Goal: Information Seeking & Learning: Learn about a topic

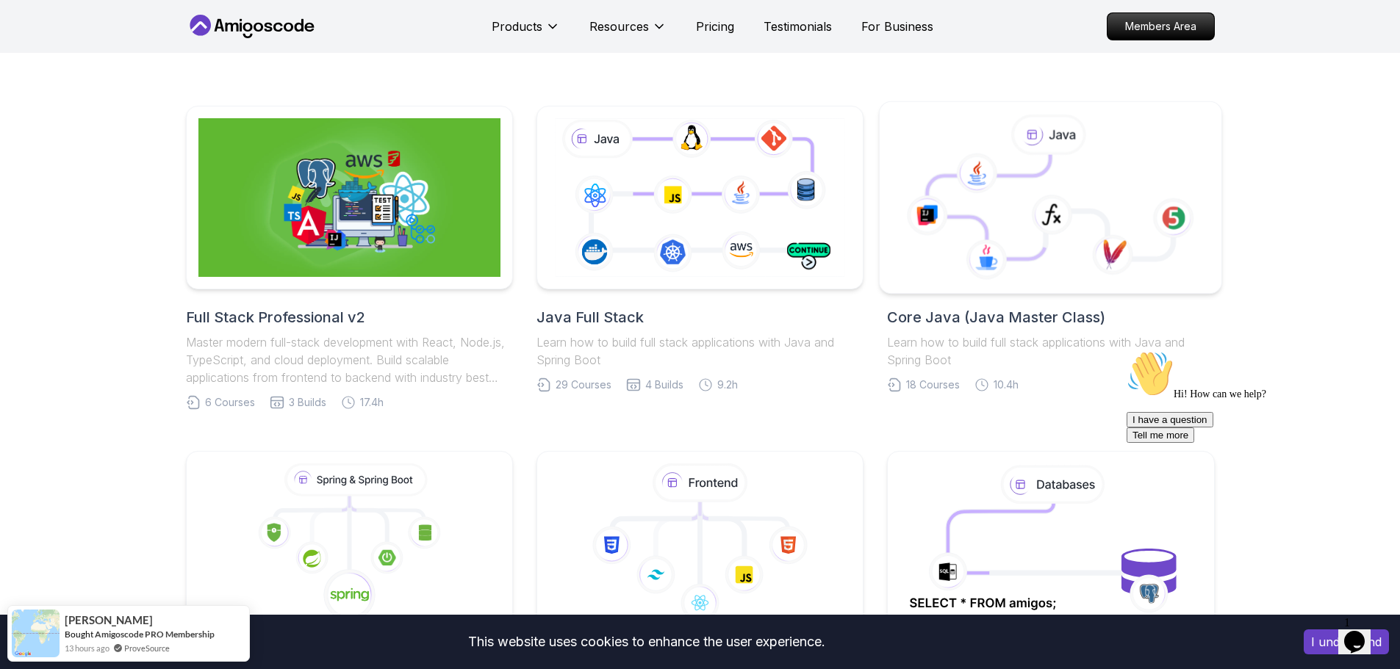
scroll to position [294, 0]
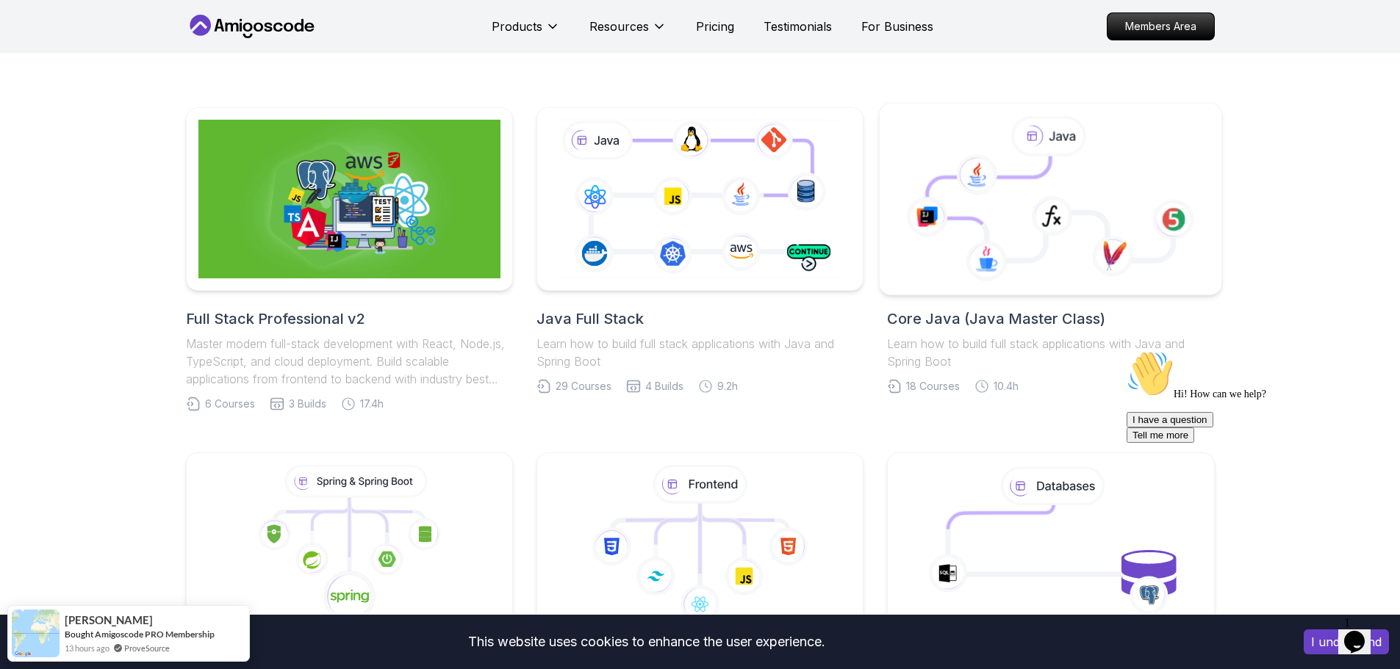
click at [1009, 212] on icon at bounding box center [1050, 208] width 246 height 104
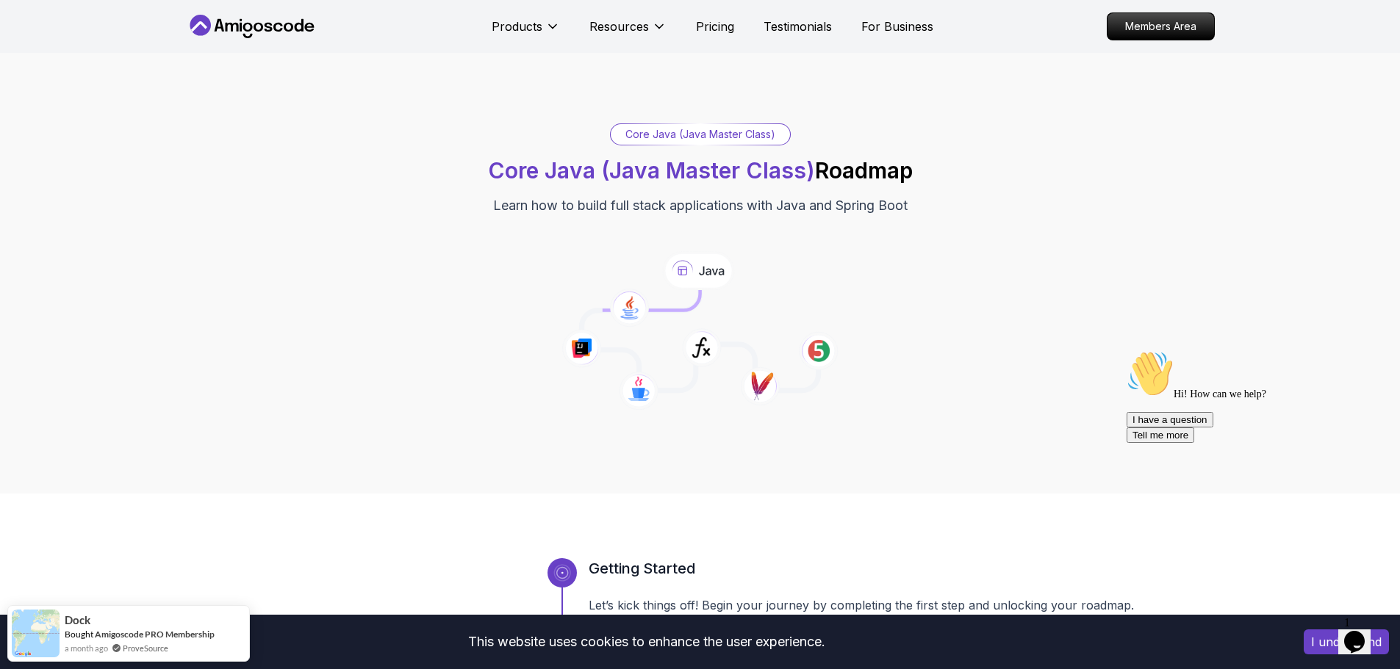
click at [502, 193] on div "Core Java (Java Master Class) Core Java (Java Master Class) Roadmap Learn how t…" at bounding box center [700, 169] width 1029 height 93
click at [503, 199] on p "Learn how to build full stack applications with Java and Spring Boot" at bounding box center [700, 205] width 414 height 21
click at [511, 201] on p "Learn how to build full stack applications with Java and Spring Boot" at bounding box center [700, 205] width 414 height 21
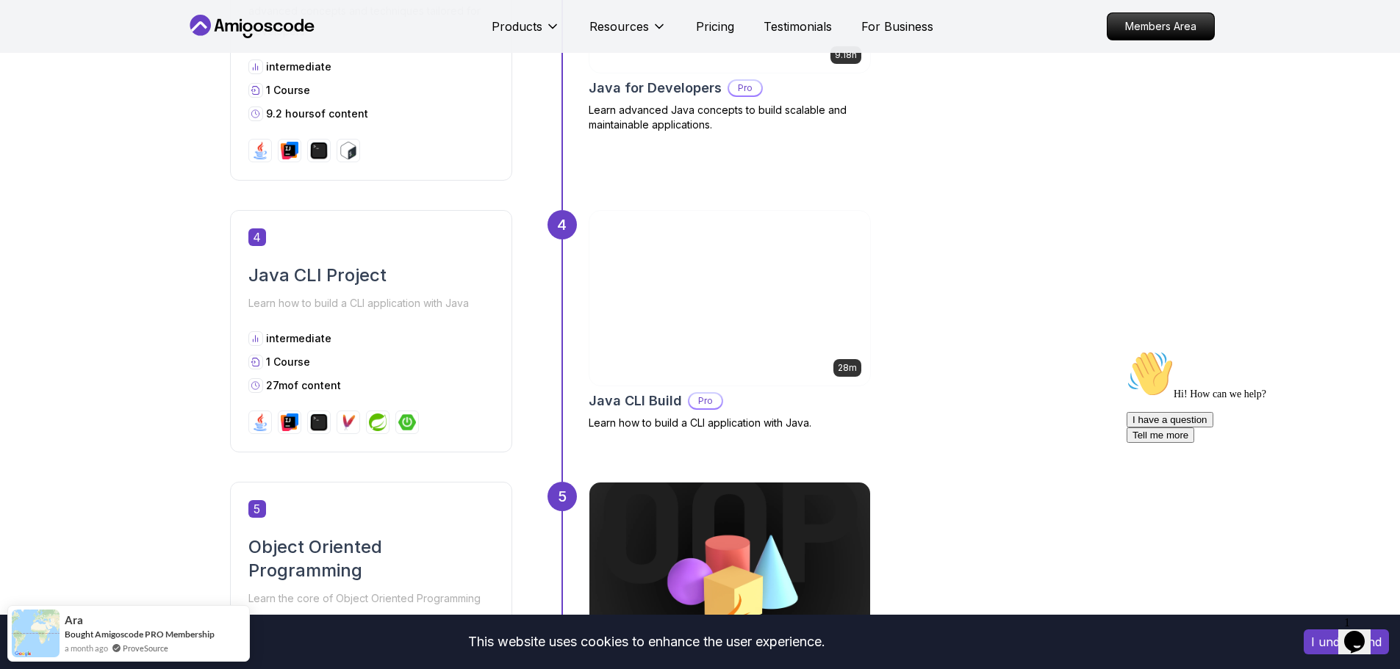
scroll to position [1469, 0]
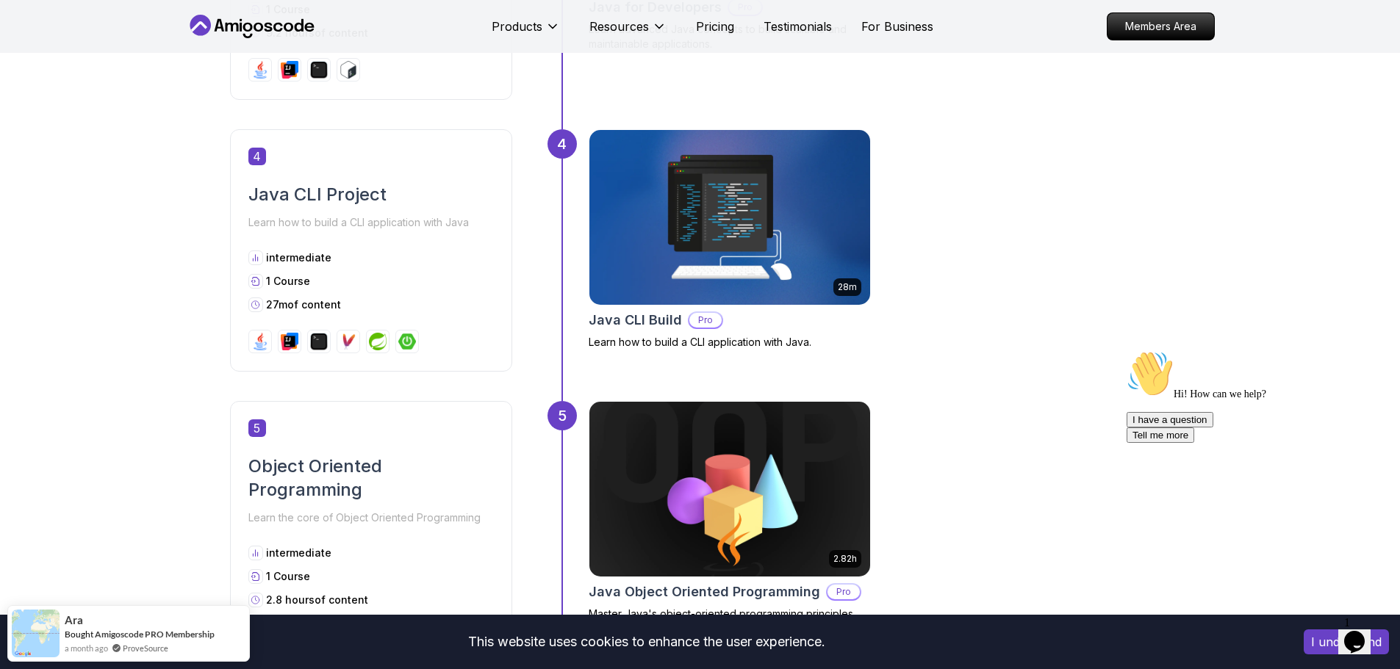
click at [704, 323] on p "Pro" at bounding box center [705, 320] width 32 height 15
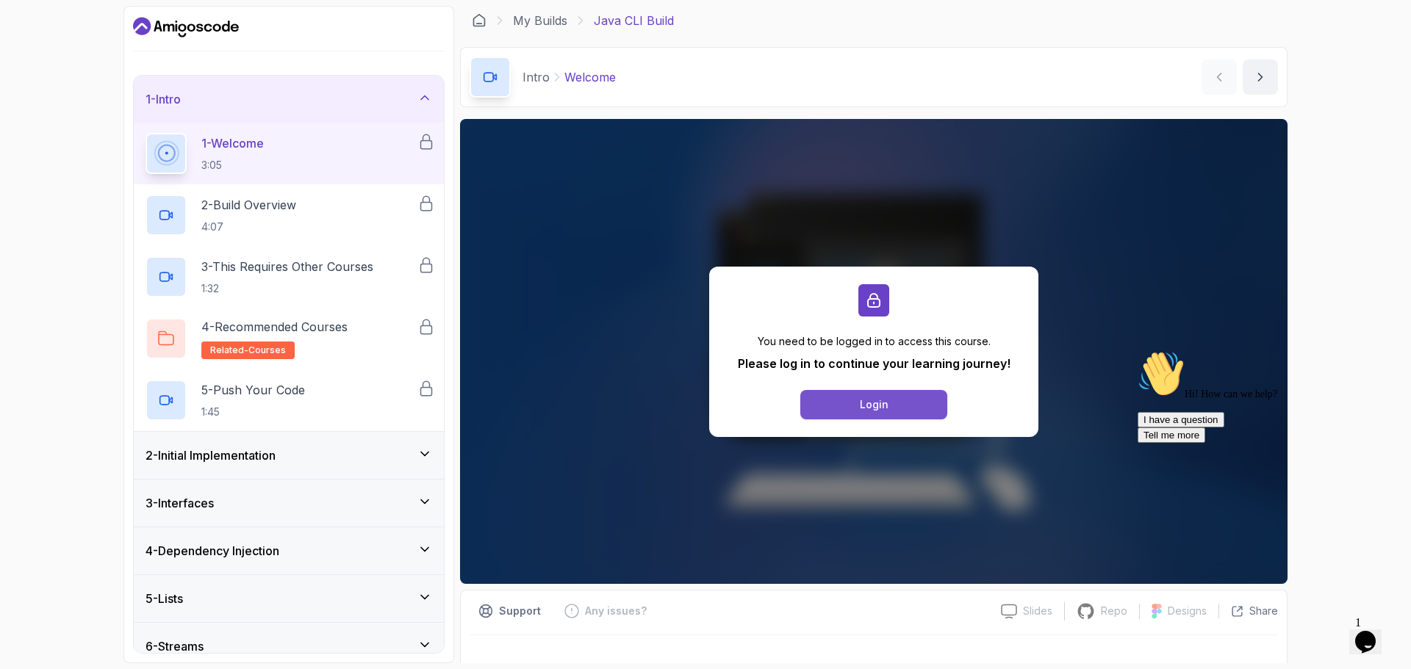
click at [896, 409] on button "Login" at bounding box center [873, 404] width 147 height 29
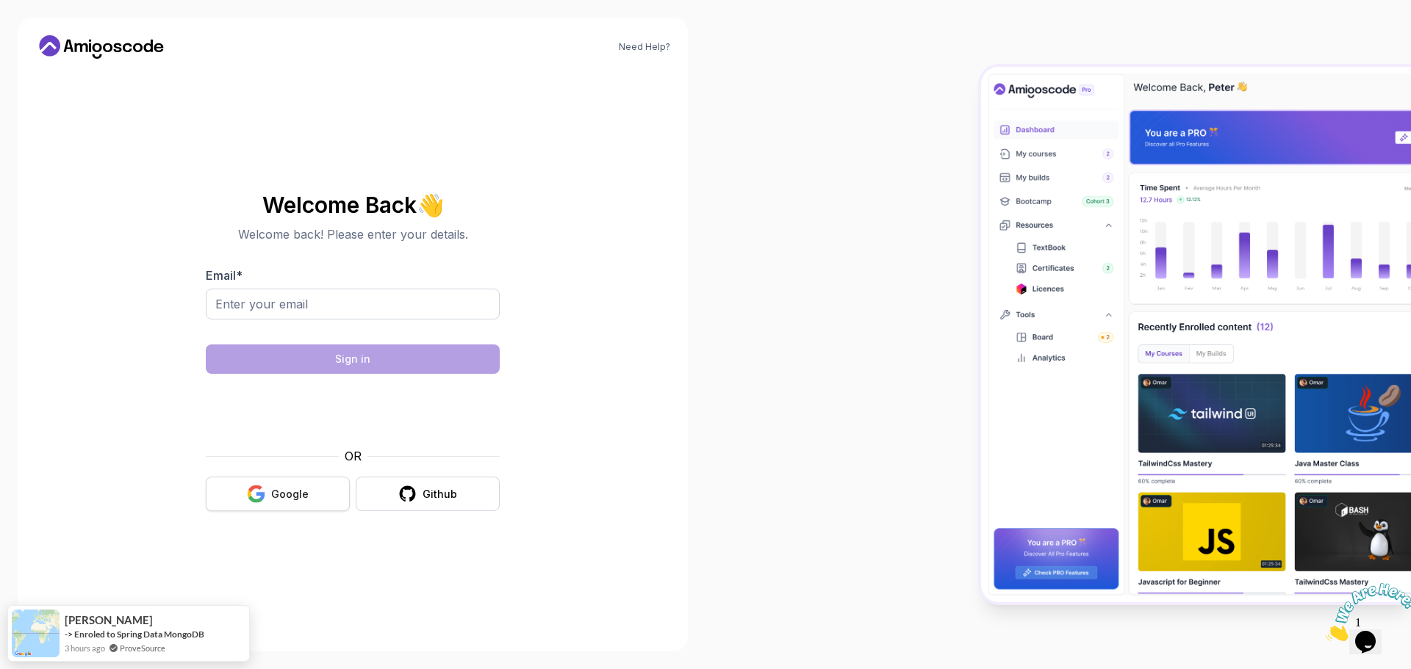
click at [300, 488] on div "Google" at bounding box center [289, 494] width 37 height 15
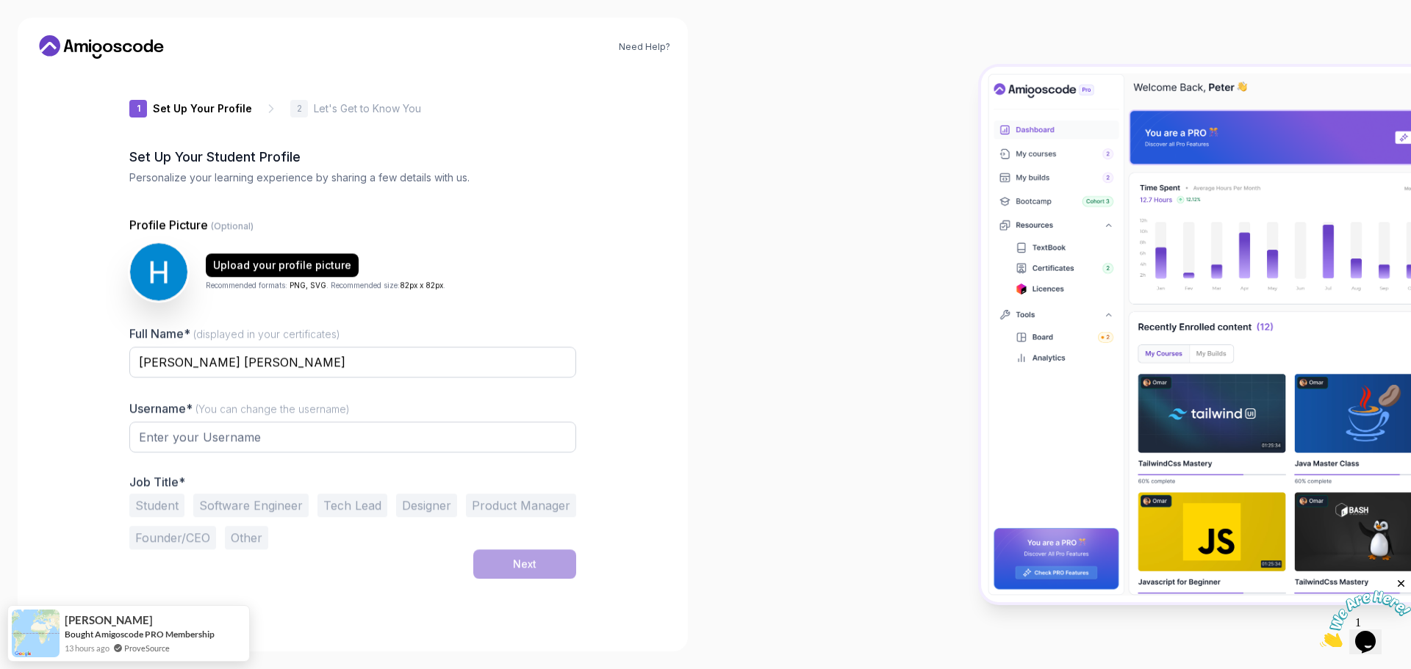
type input "proudmongoosec88cf"
click at [940, 479] on div at bounding box center [1057, 334] width 705 height 669
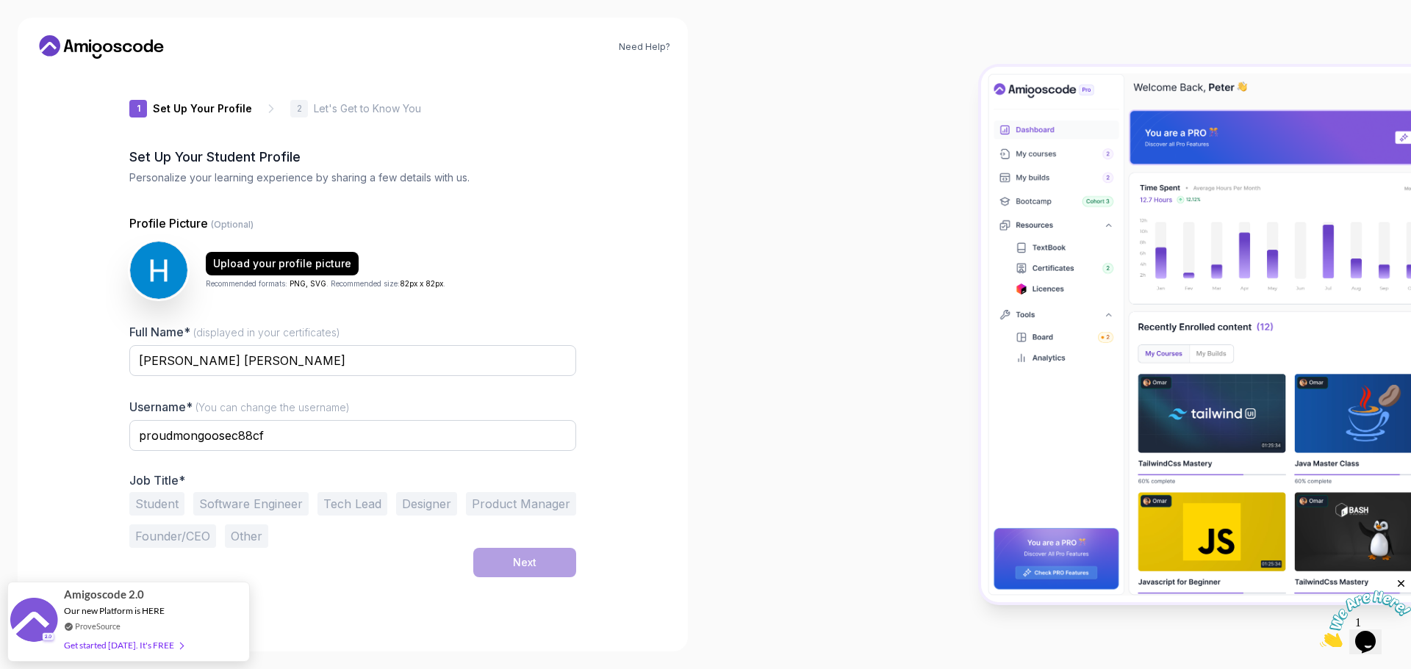
click at [136, 509] on button "Student" at bounding box center [156, 504] width 55 height 24
click at [488, 569] on button "Next" at bounding box center [524, 562] width 103 height 29
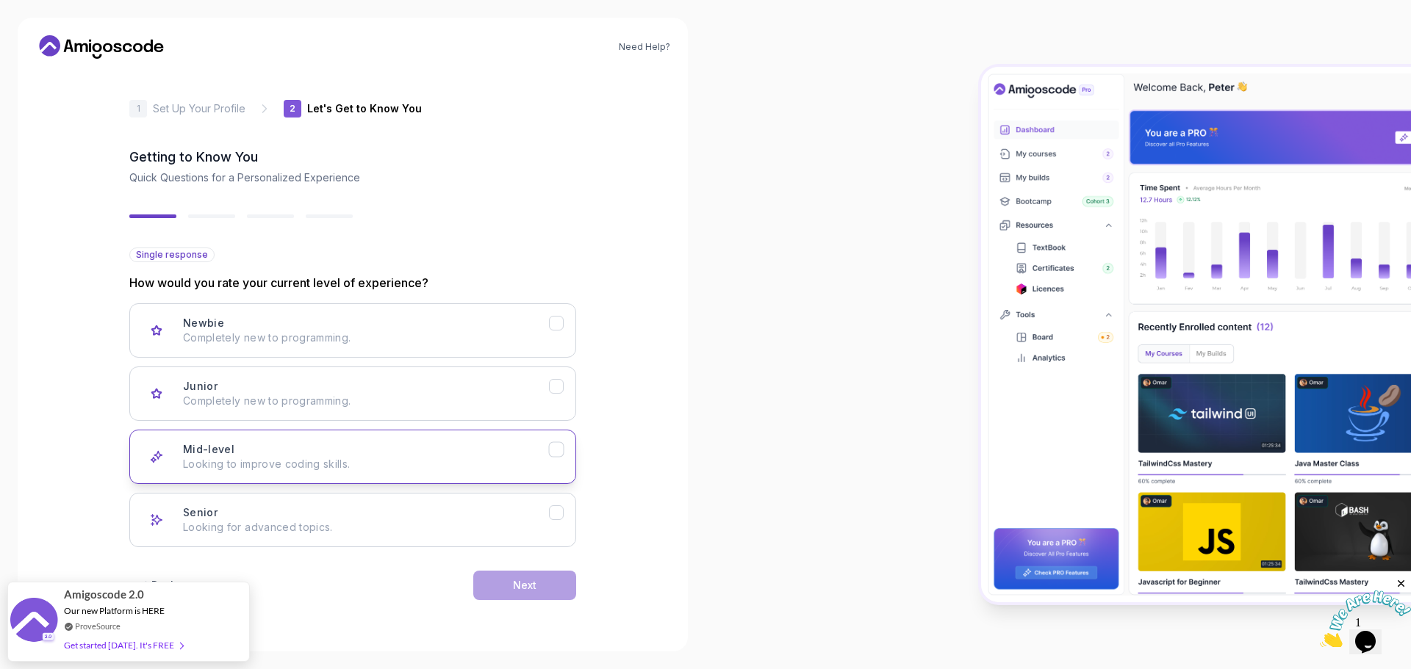
click at [370, 469] on p "Looking to improve coding skills." at bounding box center [366, 464] width 366 height 15
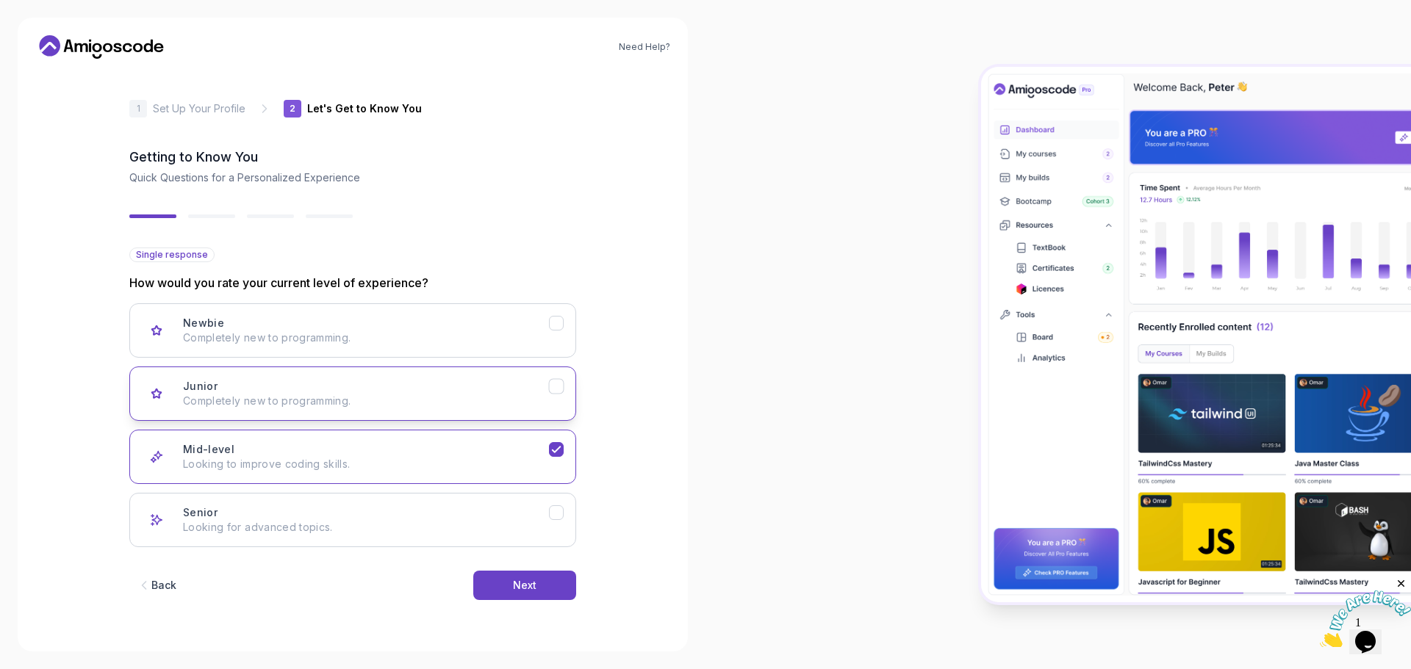
click at [240, 409] on button "Junior Completely new to programming." at bounding box center [352, 394] width 447 height 54
click at [358, 468] on p "Looking to improve coding skills." at bounding box center [366, 464] width 366 height 15
click at [386, 421] on div "Newbie Completely new to programming. Junior Completely new to programming. Mid…" at bounding box center [352, 425] width 447 height 244
click at [458, 409] on button "Junior Completely new to programming." at bounding box center [352, 394] width 447 height 54
click at [558, 586] on button "Next" at bounding box center [524, 585] width 103 height 29
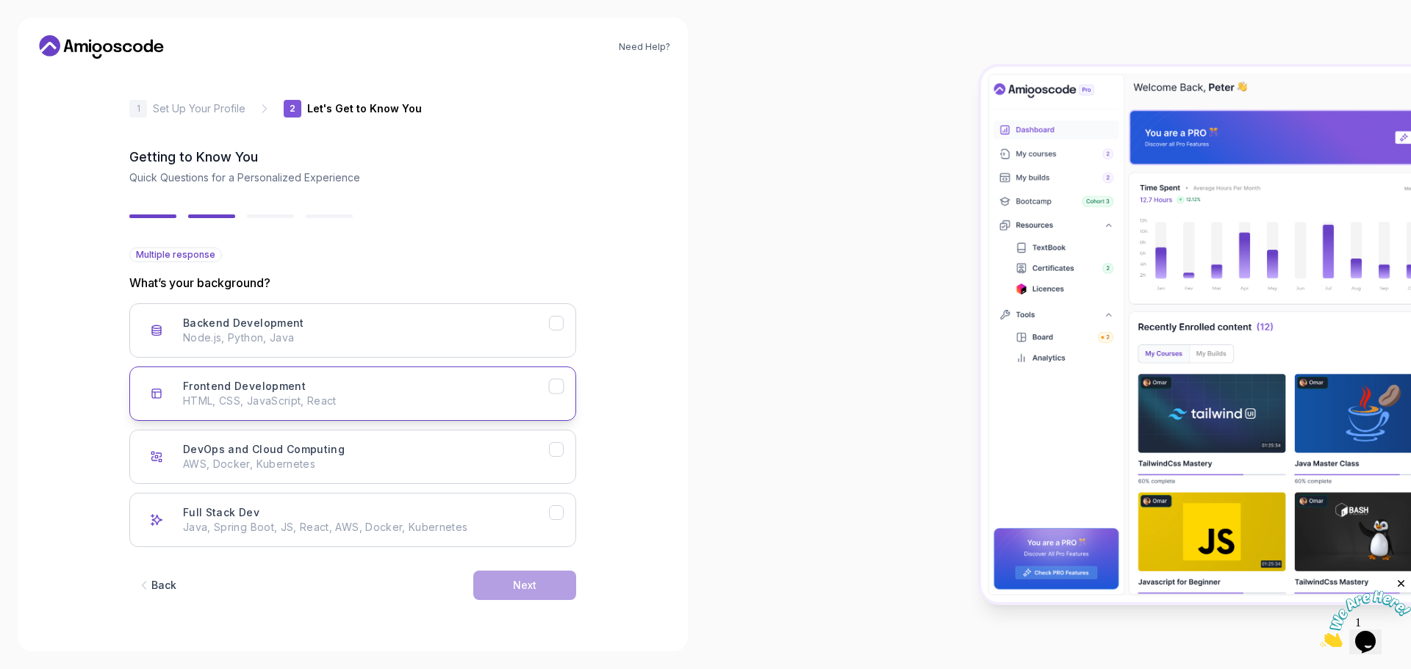
click at [361, 403] on p "HTML, CSS, JavaScript, React" at bounding box center [366, 401] width 366 height 15
click at [513, 584] on div "Next" at bounding box center [525, 585] width 24 height 15
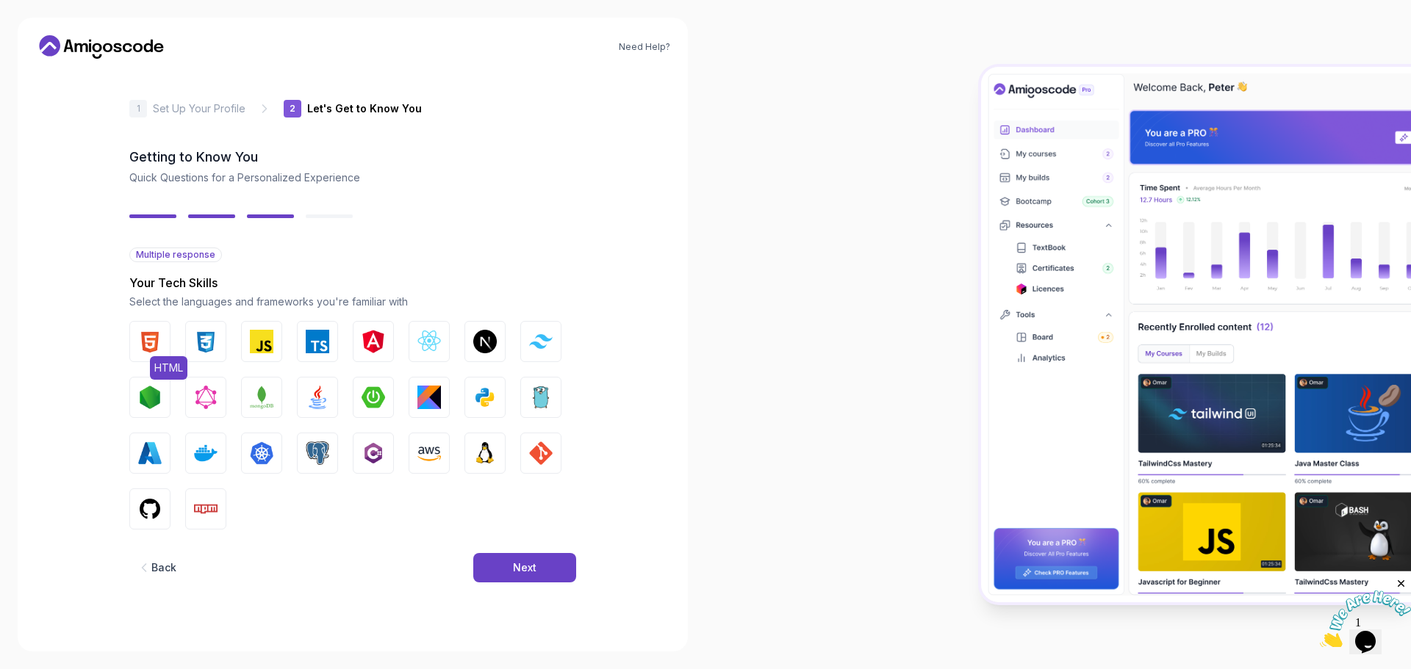
click at [143, 342] on img "button" at bounding box center [150, 342] width 24 height 24
click at [204, 346] on img "button" at bounding box center [206, 342] width 24 height 24
click at [253, 341] on img "button" at bounding box center [262, 342] width 24 height 24
click at [318, 342] on img "button" at bounding box center [318, 342] width 24 height 24
click at [437, 342] on img "button" at bounding box center [429, 342] width 24 height 24
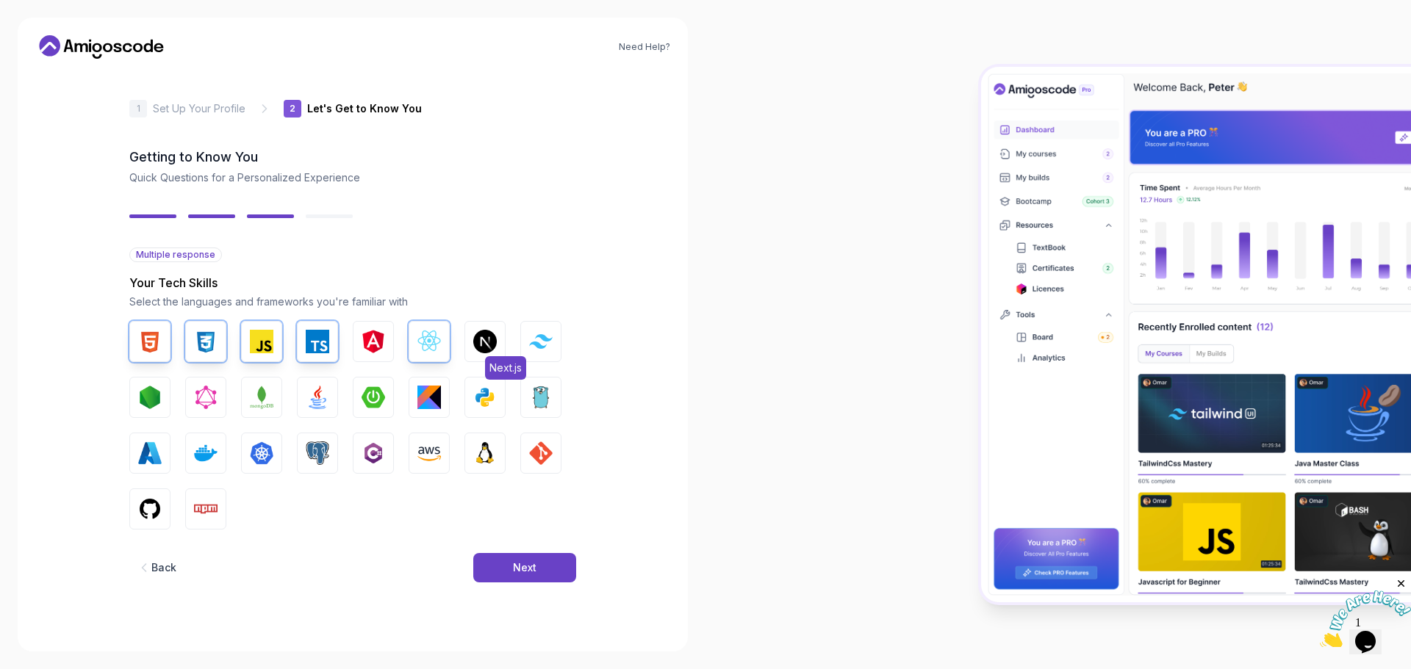
click at [478, 350] on img "button" at bounding box center [485, 342] width 24 height 24
click at [530, 344] on img "button" at bounding box center [541, 341] width 24 height 14
click at [151, 395] on img "button" at bounding box center [150, 398] width 24 height 24
click at [248, 398] on button "MongoDB" at bounding box center [261, 397] width 41 height 41
click at [137, 508] on button "GitHub" at bounding box center [149, 509] width 41 height 41
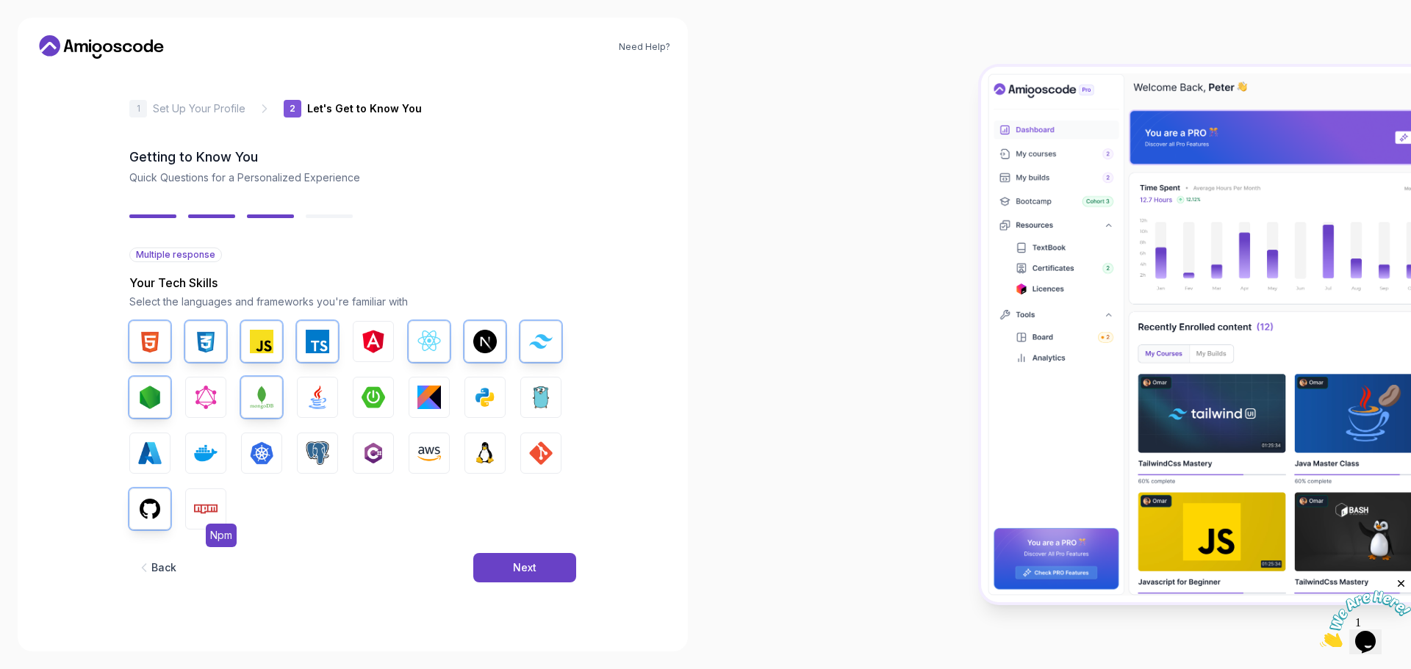
click at [206, 516] on img "button" at bounding box center [206, 509] width 24 height 24
click at [545, 468] on span "GIT" at bounding box center [554, 480] width 26 height 24
click at [540, 576] on button "Next" at bounding box center [524, 567] width 103 height 29
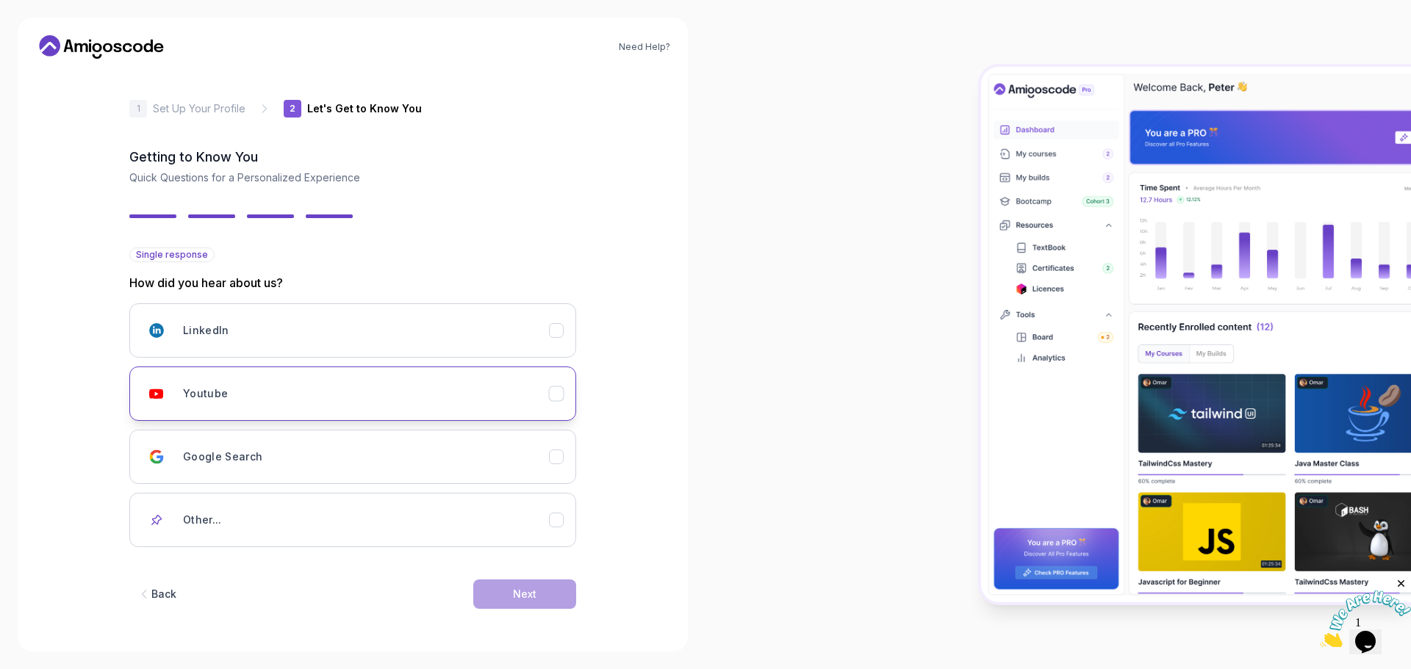
click at [325, 403] on div "Youtube" at bounding box center [366, 393] width 366 height 29
click at [521, 598] on div "Next" at bounding box center [525, 594] width 24 height 15
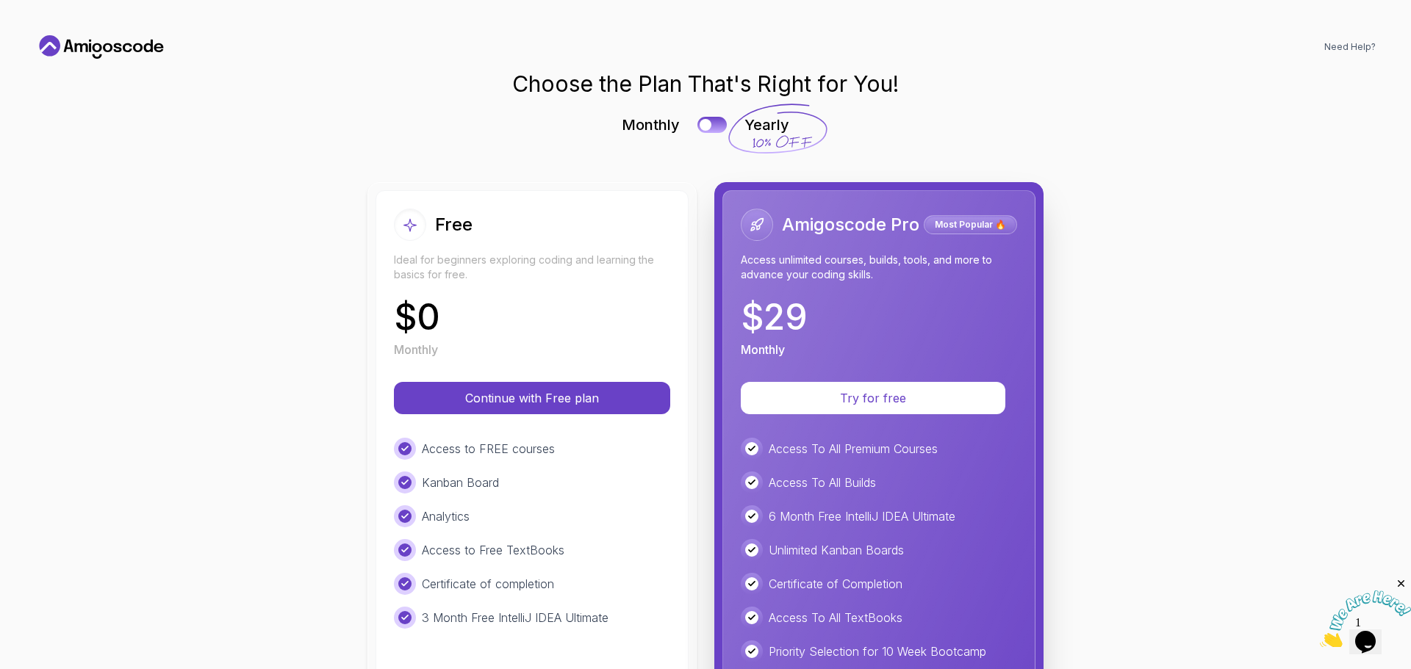
click at [943, 414] on div "Amigoscode Pro Most Popular 🔥 Access unlimited courses, builds, tools, and more…" at bounding box center [878, 537] width 313 height 694
click at [940, 404] on p "Try for free" at bounding box center [872, 398] width 217 height 17
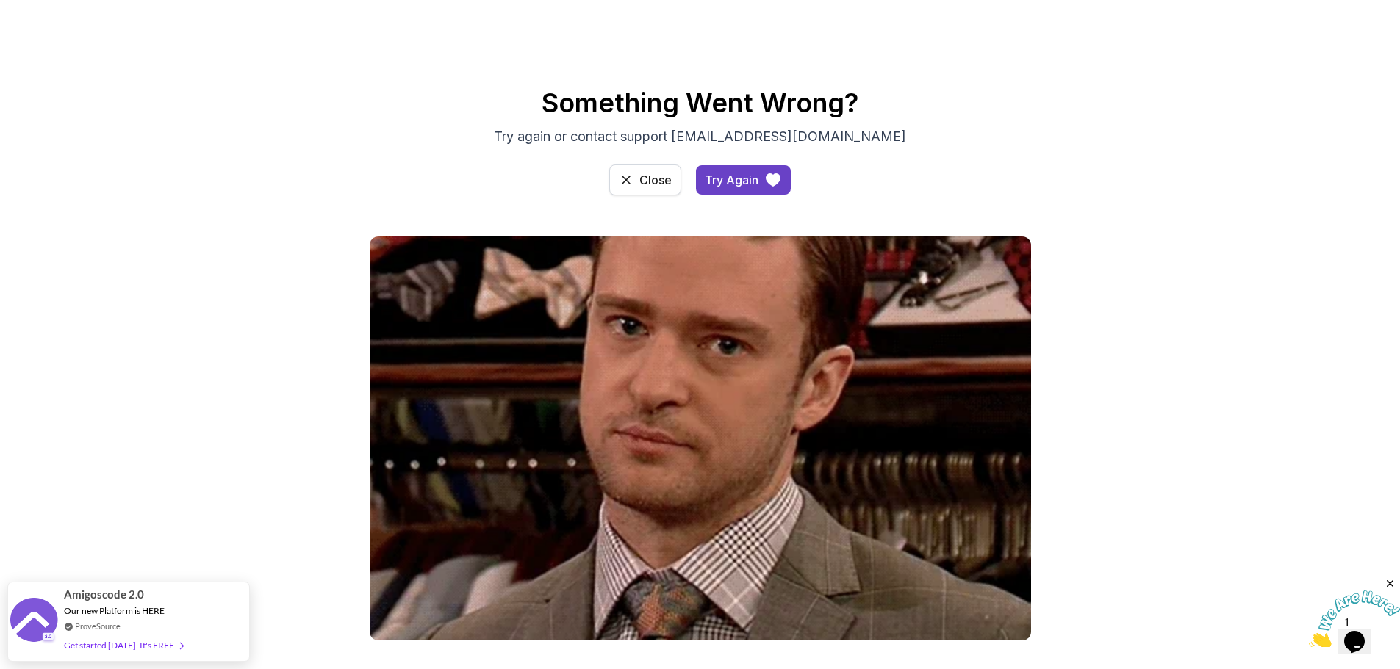
click at [638, 180] on button "Close" at bounding box center [645, 180] width 72 height 31
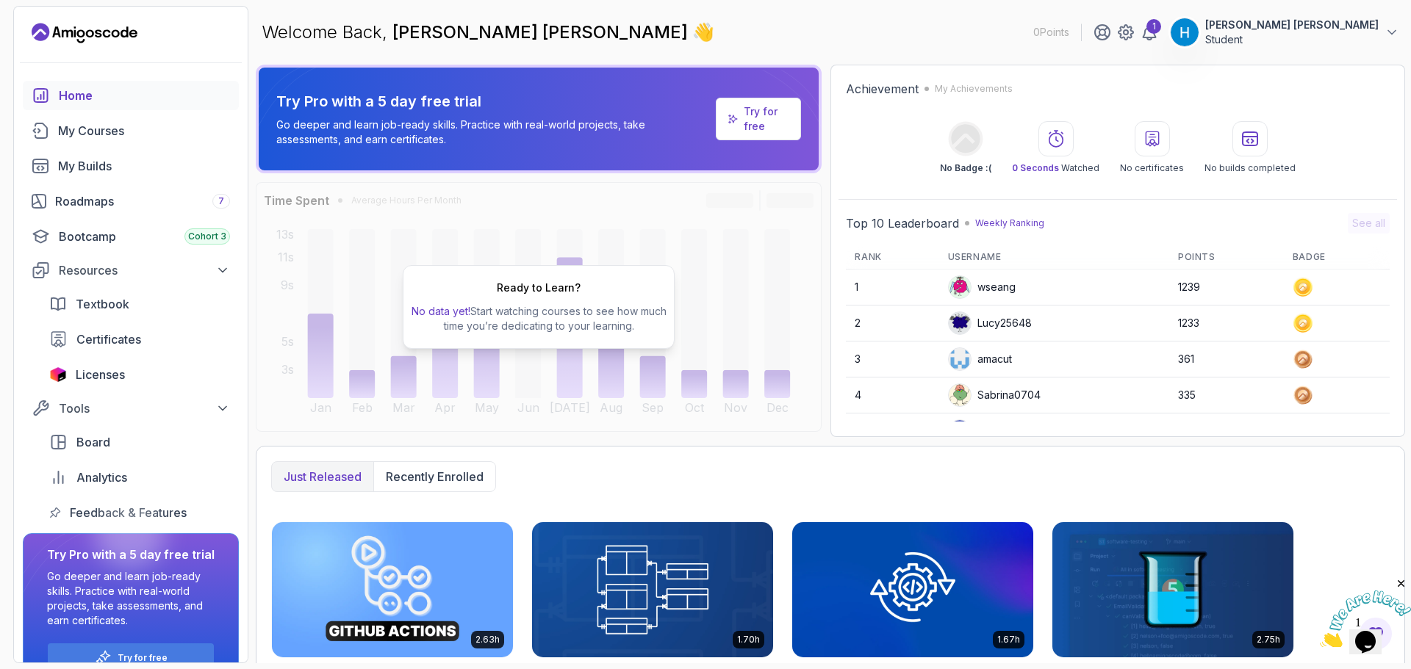
click at [317, 129] on icon at bounding box center [297, 109] width 77 height 82
click at [353, 129] on p "Go deeper and learn job-ready skills. Practice with real-world projects, take a…" at bounding box center [492, 132] width 433 height 29
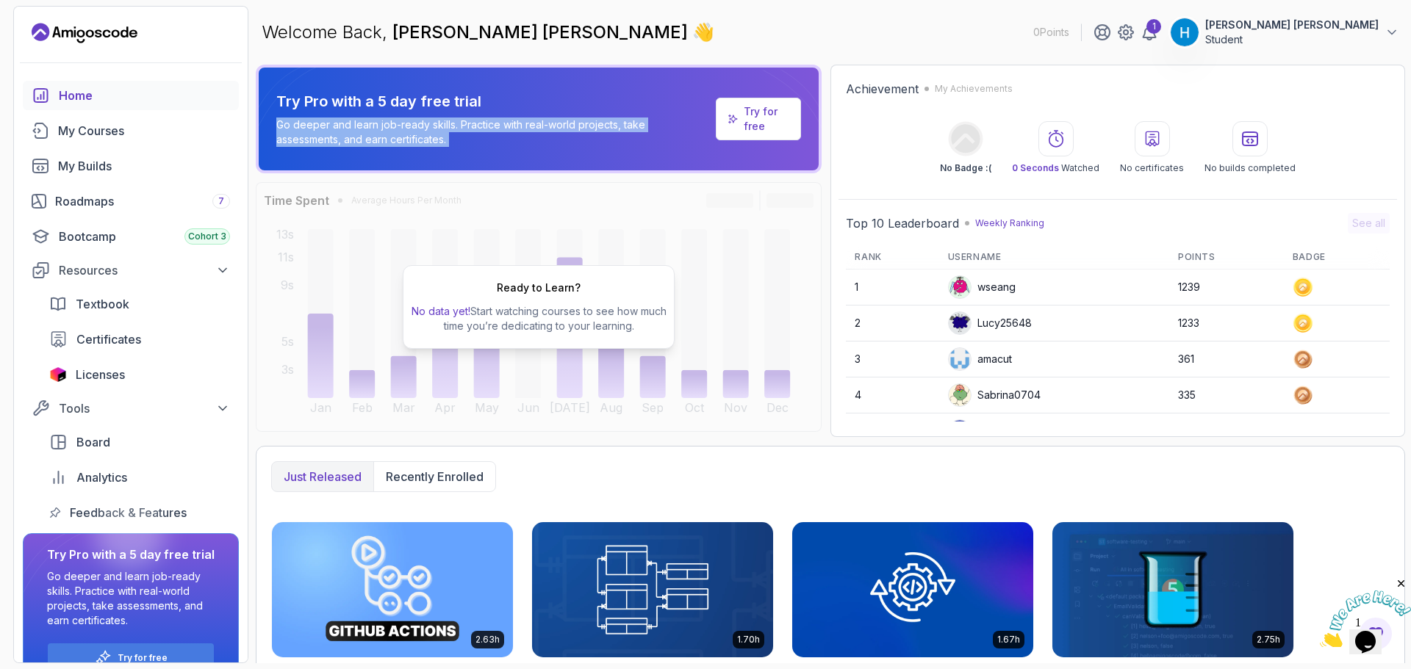
click at [353, 129] on p "Go deeper and learn job-ready skills. Practice with real-world projects, take a…" at bounding box center [492, 132] width 433 height 29
click at [369, 132] on p "Go deeper and learn job-ready skills. Practice with real-world projects, take a…" at bounding box center [492, 132] width 433 height 29
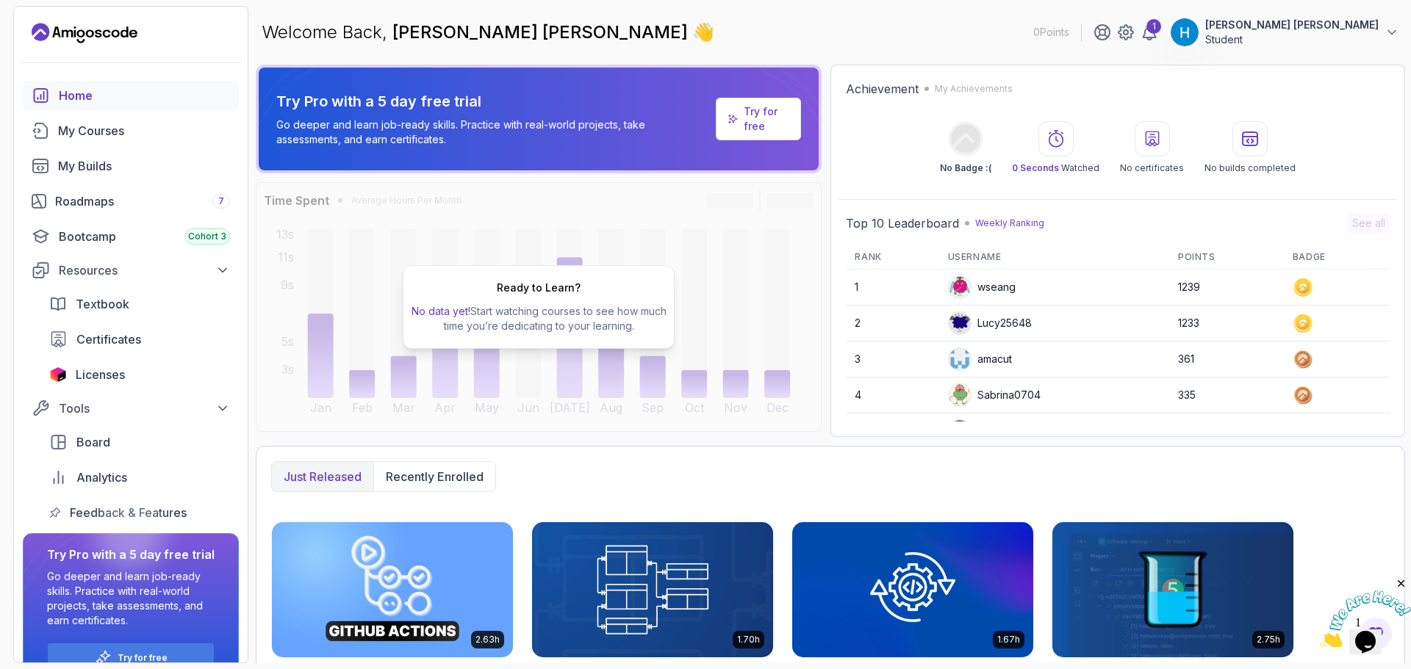
click at [768, 114] on p "Try for free" at bounding box center [767, 118] width 46 height 29
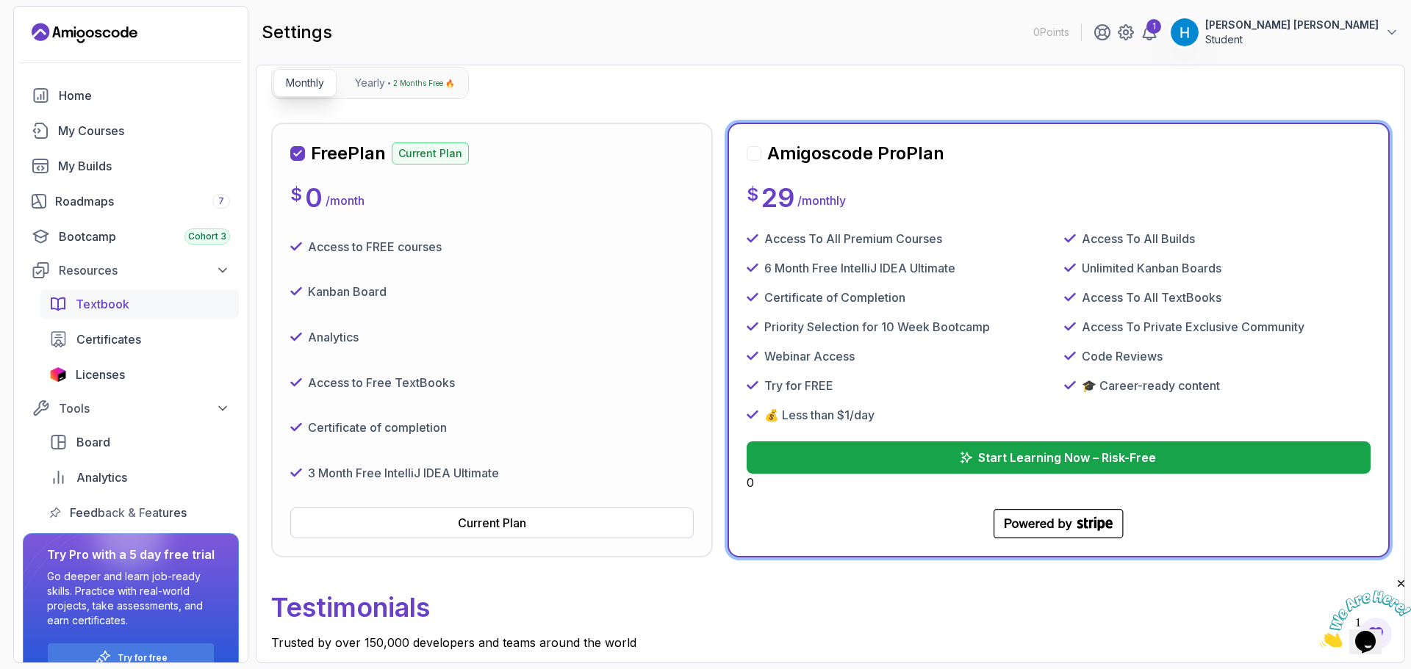
scroll to position [32, 0]
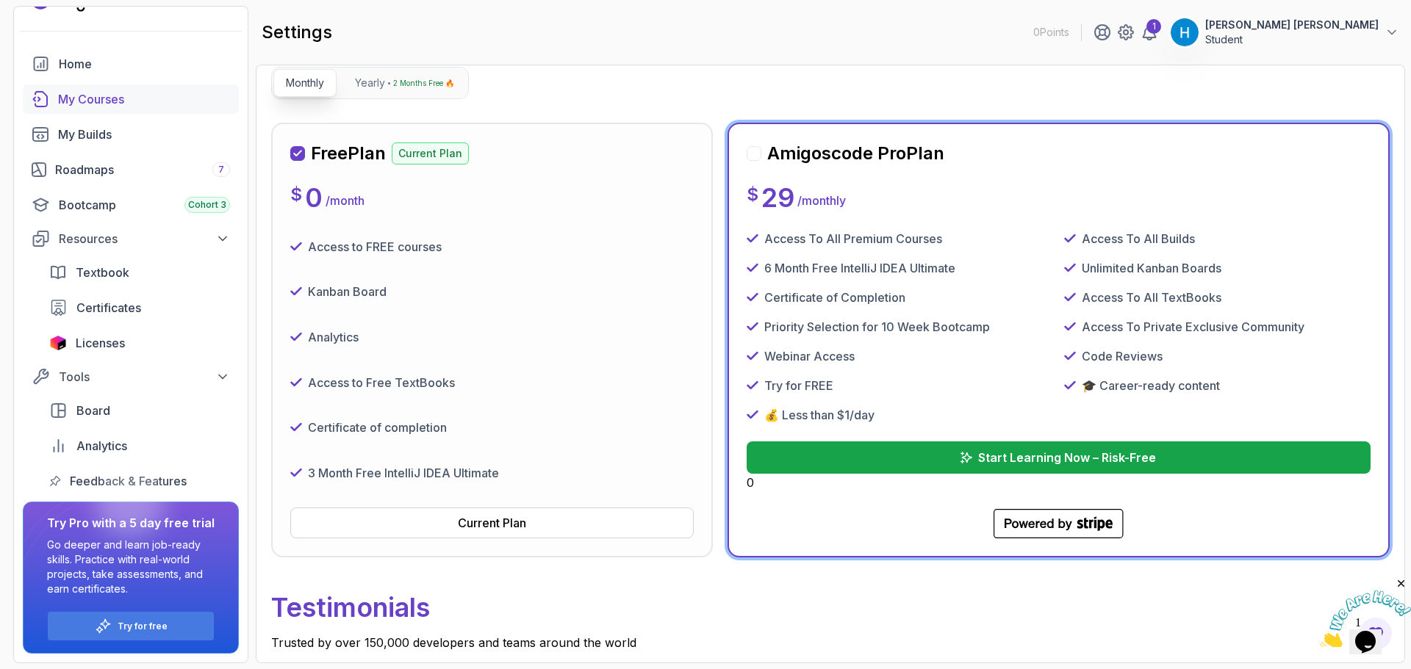
click at [82, 90] on div "My Courses" at bounding box center [144, 99] width 172 height 18
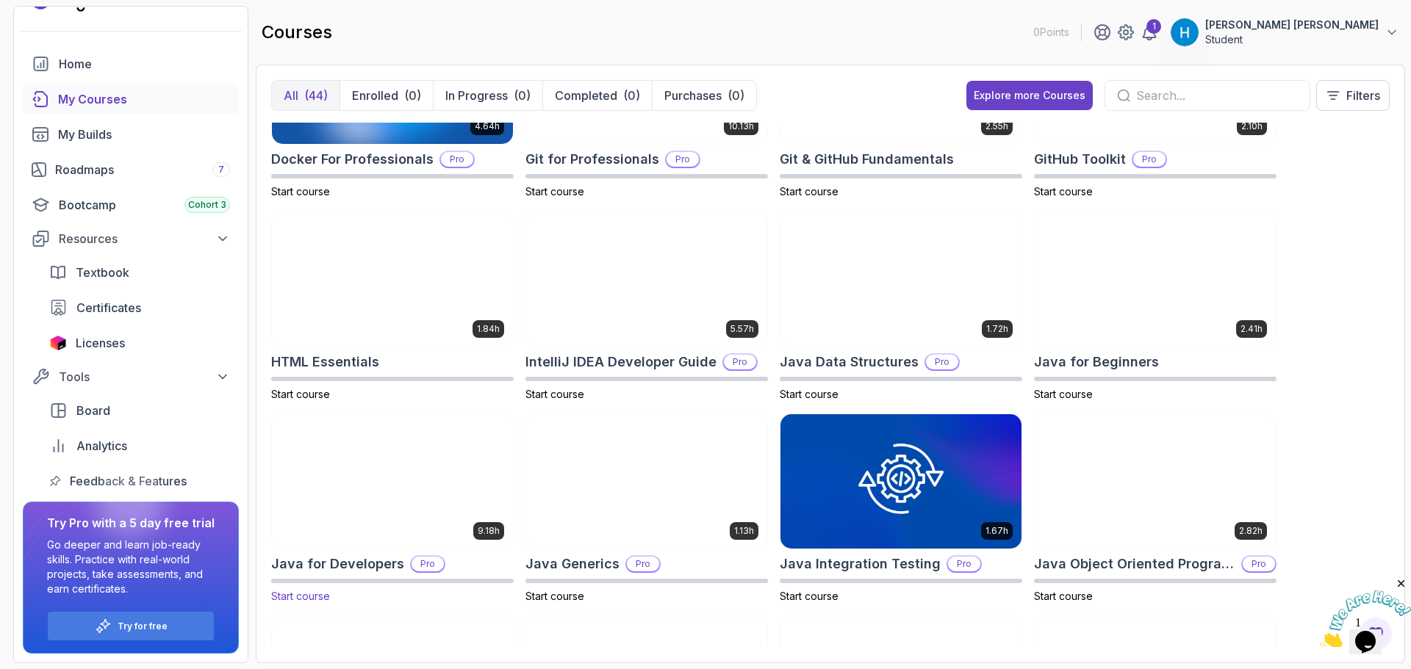
scroll to position [514, 0]
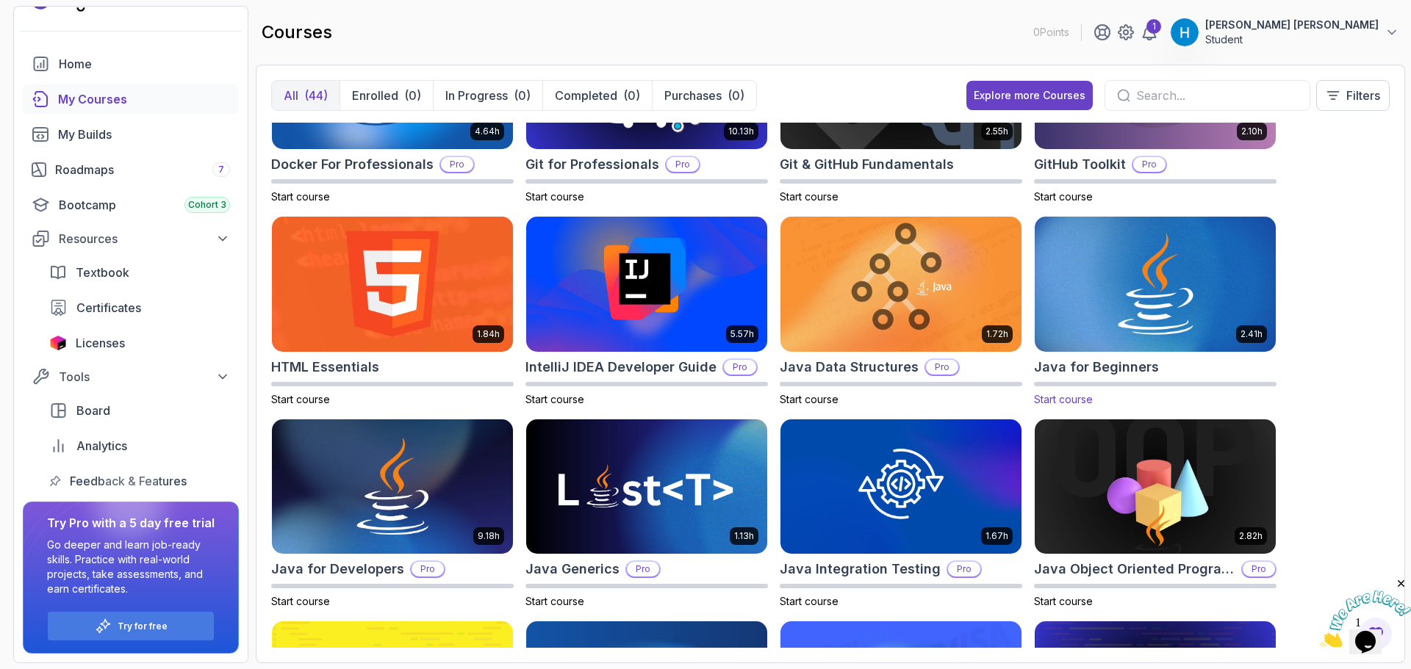
click at [1161, 304] on img at bounding box center [1155, 284] width 253 height 142
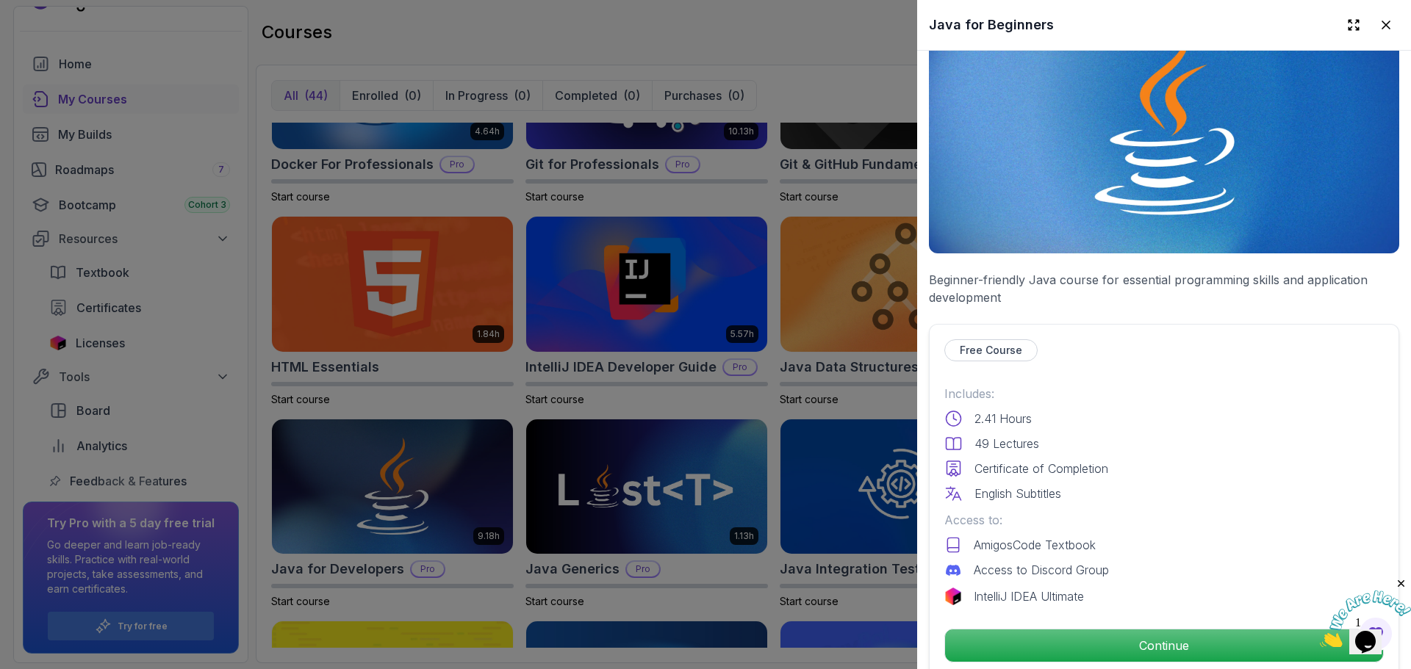
scroll to position [147, 0]
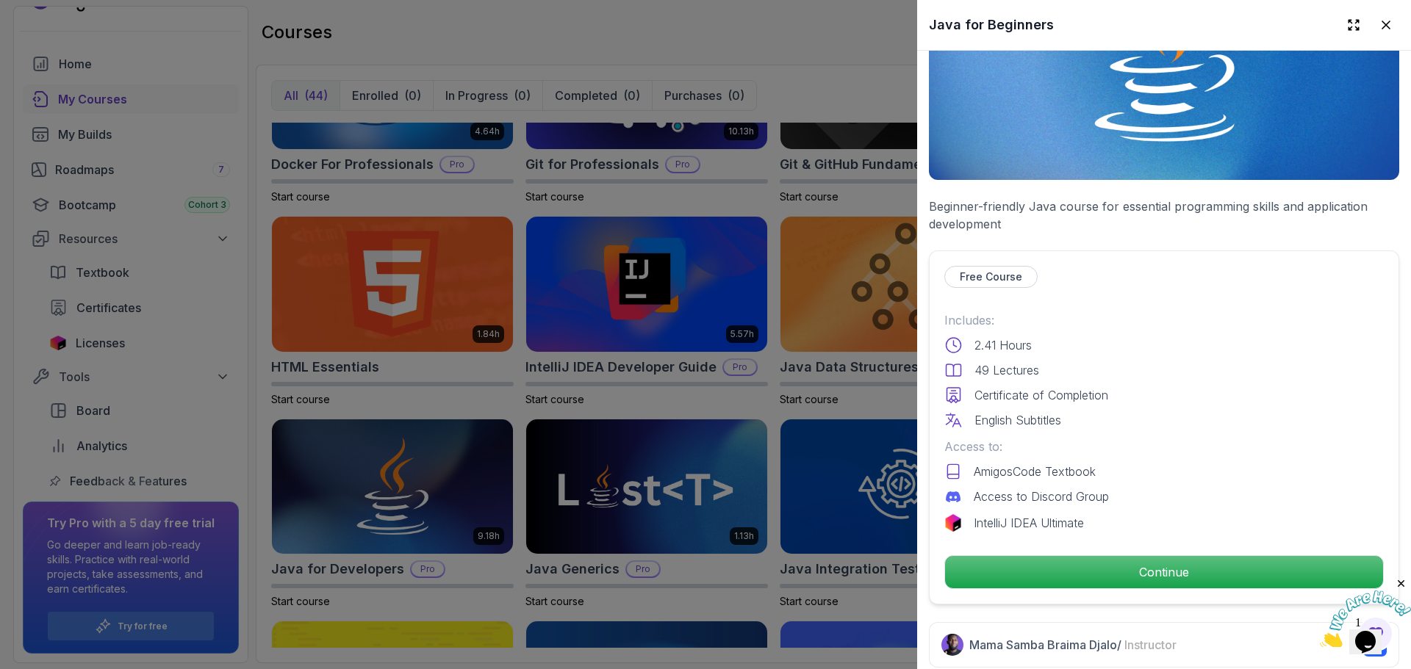
click at [1013, 388] on p "Certificate of Completion" at bounding box center [1041, 395] width 134 height 18
drag, startPoint x: 1013, startPoint y: 388, endPoint x: 1097, endPoint y: 464, distance: 112.9
click at [1097, 464] on div "Includes: 2.41 Hours 49 Lectures Certificate of Completion English Subtitles Ac…" at bounding box center [1163, 422] width 439 height 220
click at [1095, 464] on p "AmigosCode Textbook" at bounding box center [1035, 472] width 122 height 18
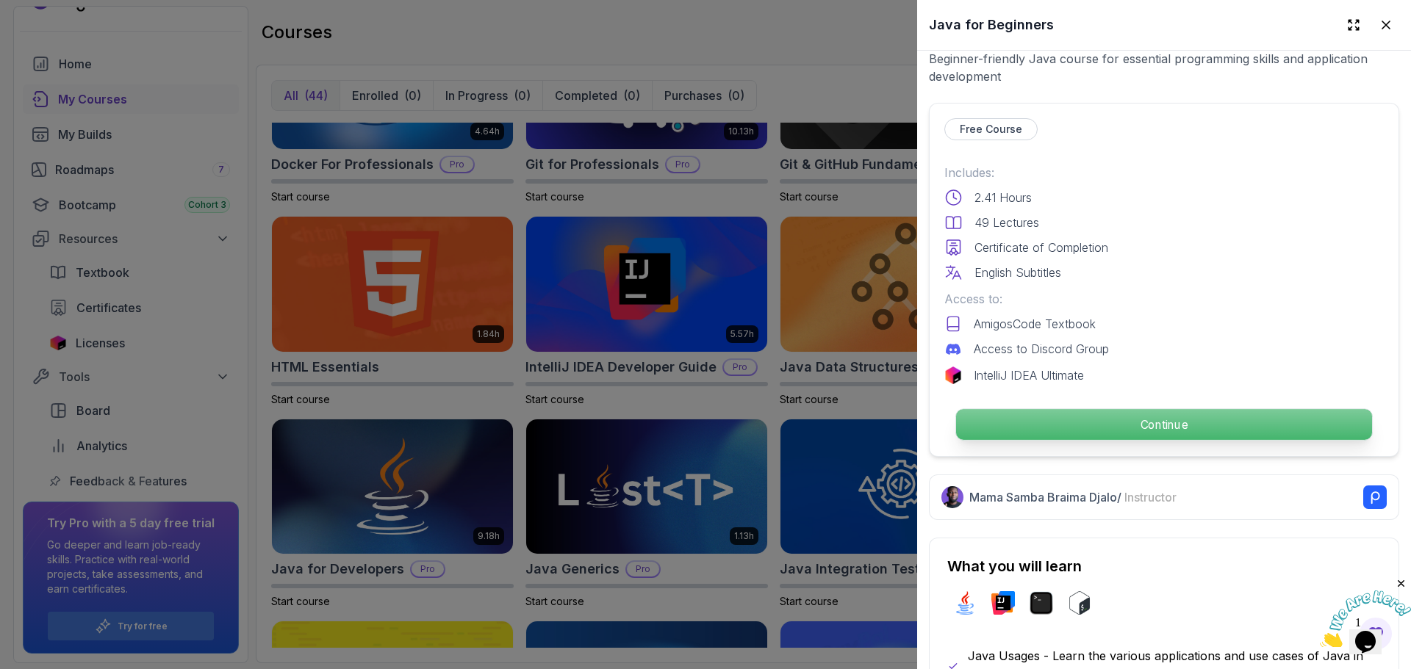
scroll to position [294, 0]
click at [1172, 417] on p "Continue" at bounding box center [1164, 425] width 416 height 31
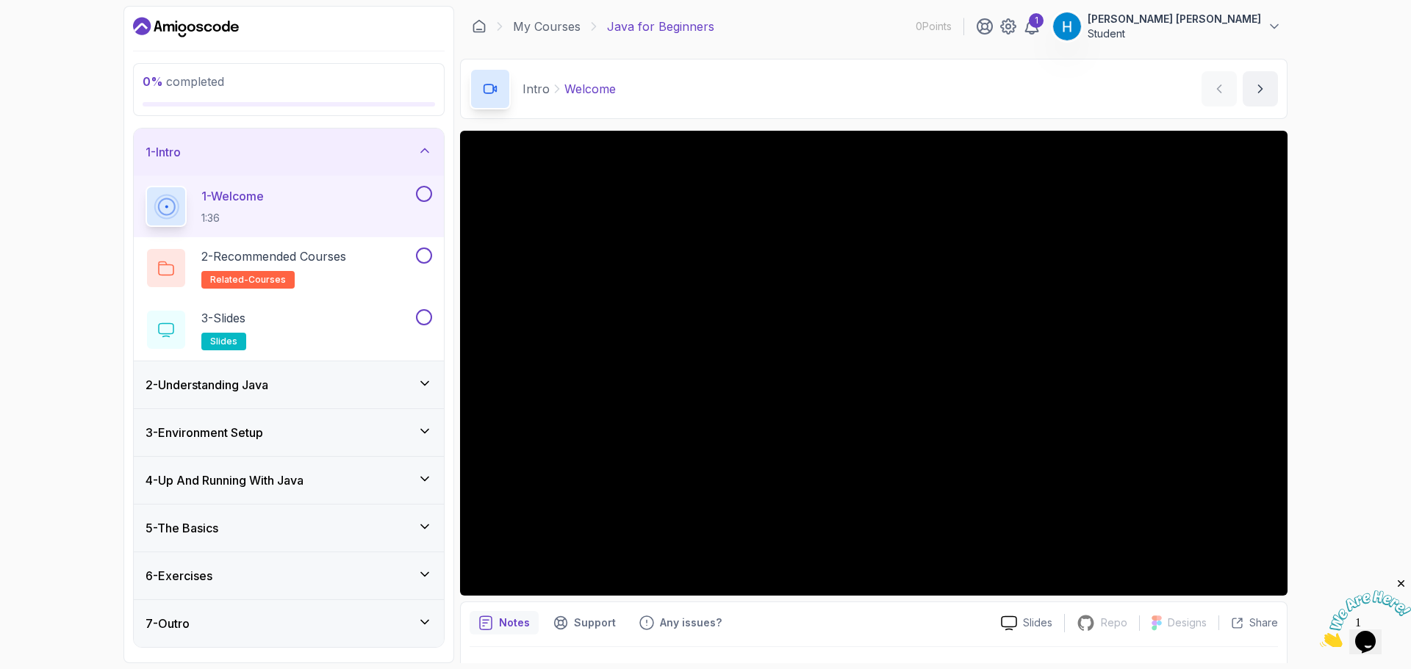
click at [30, 478] on div "0 % completed 1 - Intro 1 - Welcome 1:36 2 - Recommended Courses related-course…" at bounding box center [705, 334] width 1411 height 669
click at [346, 273] on h2 "2 - Recommended Courses related-courses" at bounding box center [273, 268] width 145 height 41
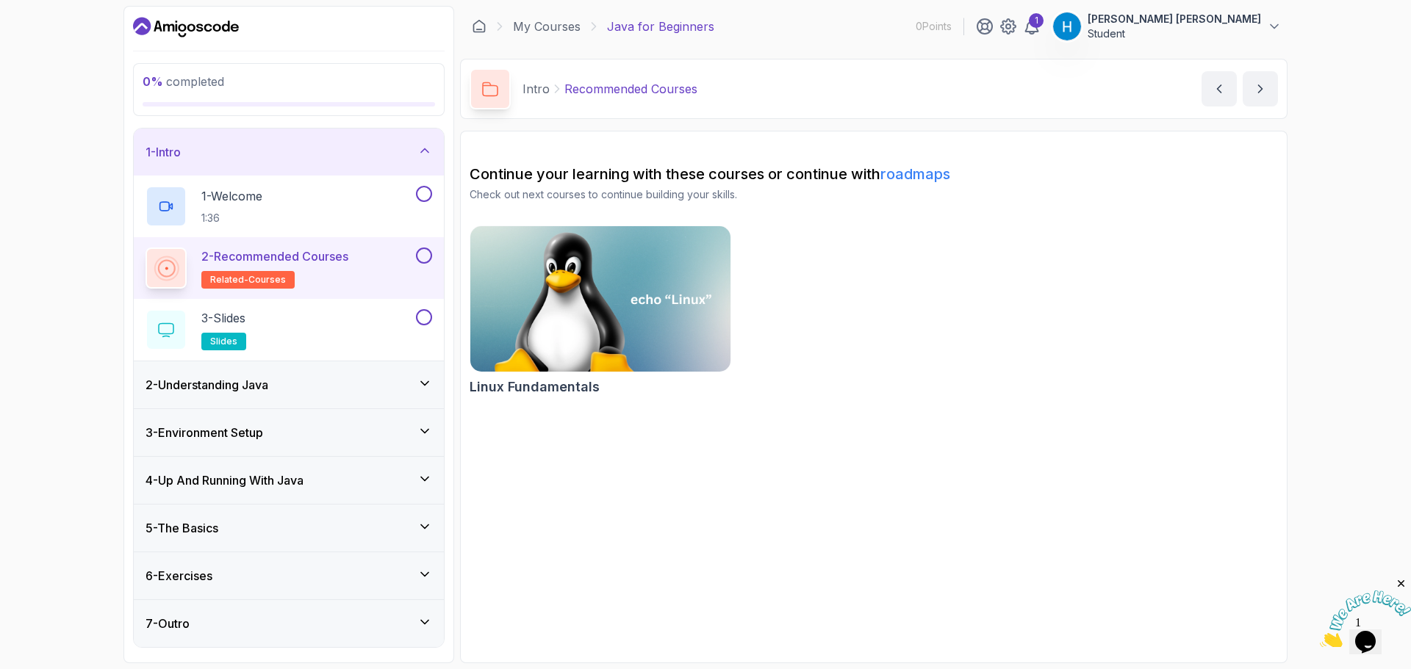
click at [495, 173] on h2 "Continue your learning with these courses or continue with roadmaps" at bounding box center [873, 174] width 808 height 21
drag, startPoint x: 495, startPoint y: 173, endPoint x: 861, endPoint y: 168, distance: 365.9
click at [861, 168] on h2 "Continue your learning with these courses or continue with roadmaps" at bounding box center [873, 174] width 808 height 21
click at [861, 169] on h2 "Continue your learning with these courses or continue with roadmaps" at bounding box center [873, 174] width 808 height 21
click at [341, 319] on div "3 - Slides slides" at bounding box center [278, 329] width 267 height 41
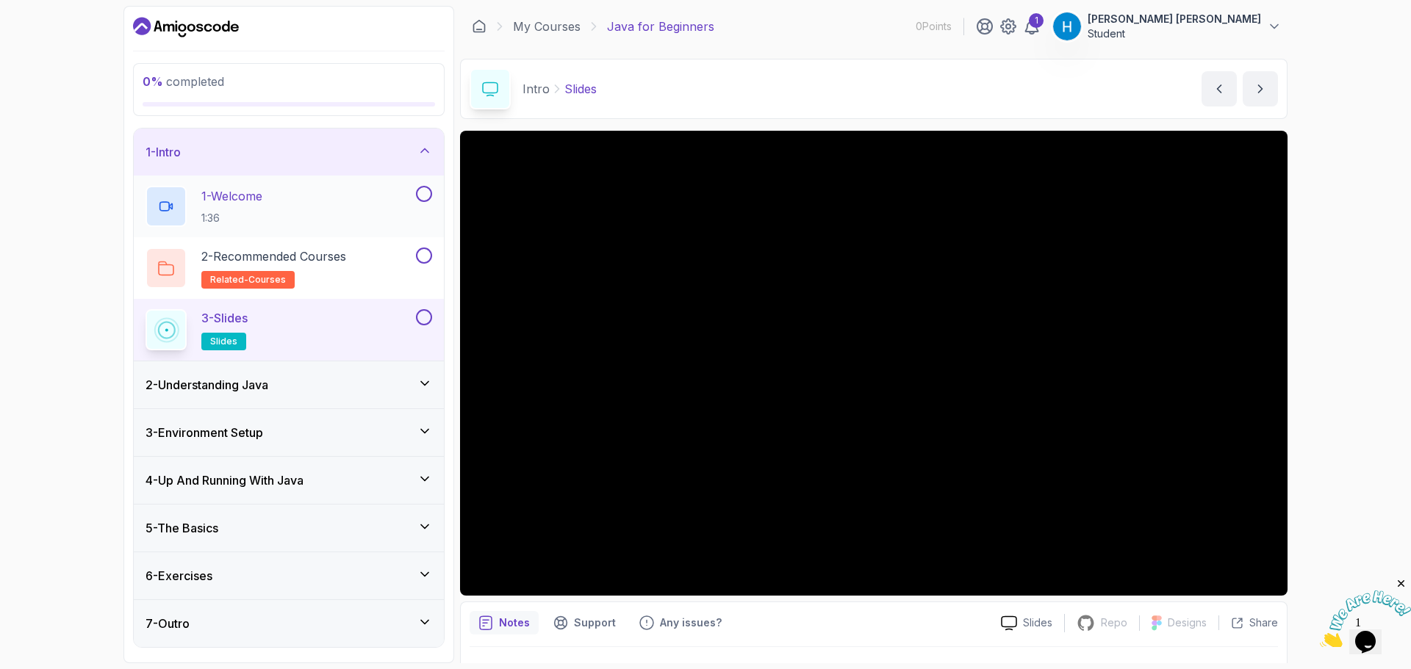
click at [424, 201] on button at bounding box center [424, 194] width 16 height 16
click at [424, 250] on button at bounding box center [424, 256] width 16 height 16
click at [401, 379] on div "2 - Understanding Java" at bounding box center [288, 385] width 287 height 18
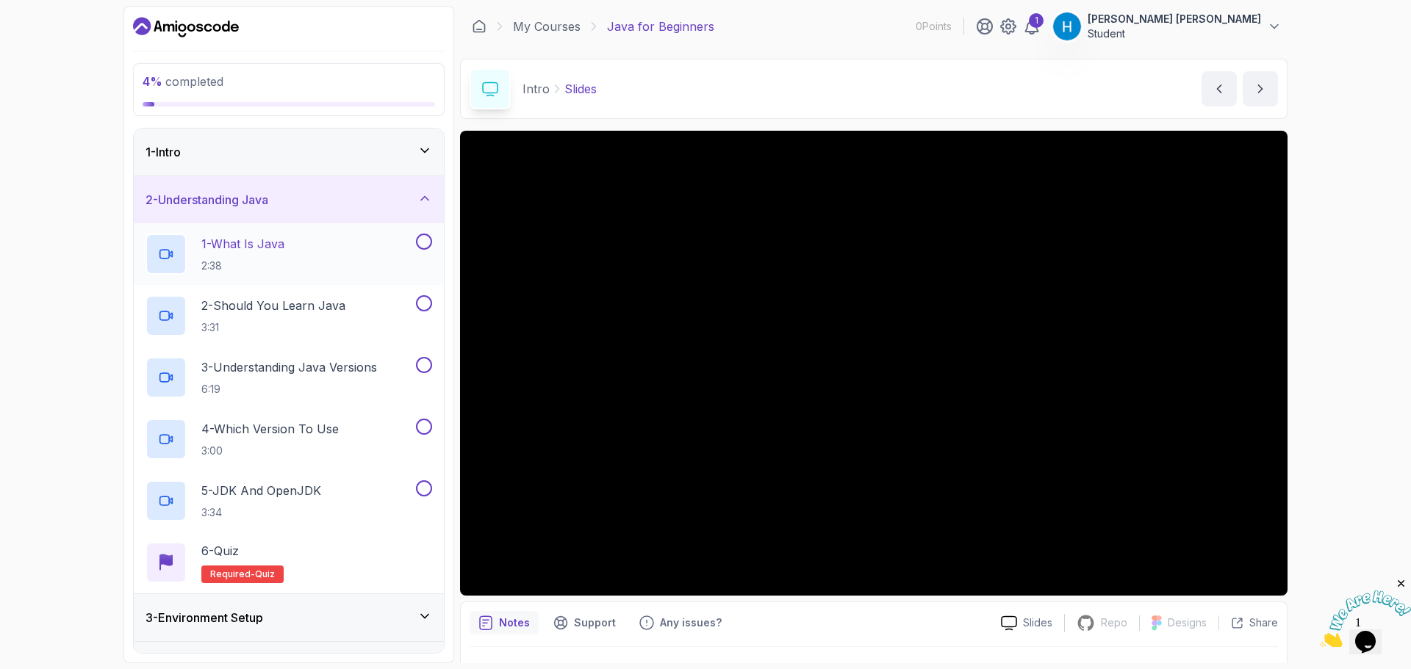
click at [370, 250] on div "1 - What Is Java 2:38" at bounding box center [278, 254] width 267 height 41
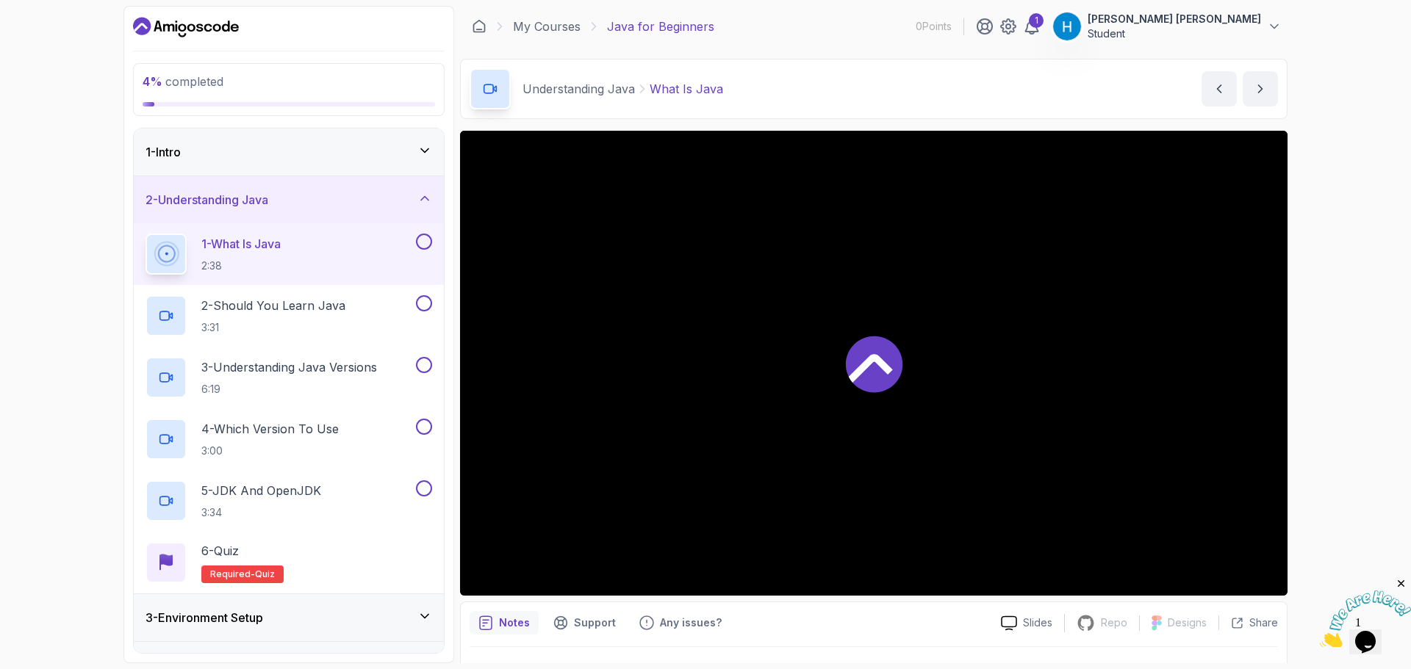
click at [926, 378] on div at bounding box center [873, 363] width 827 height 465
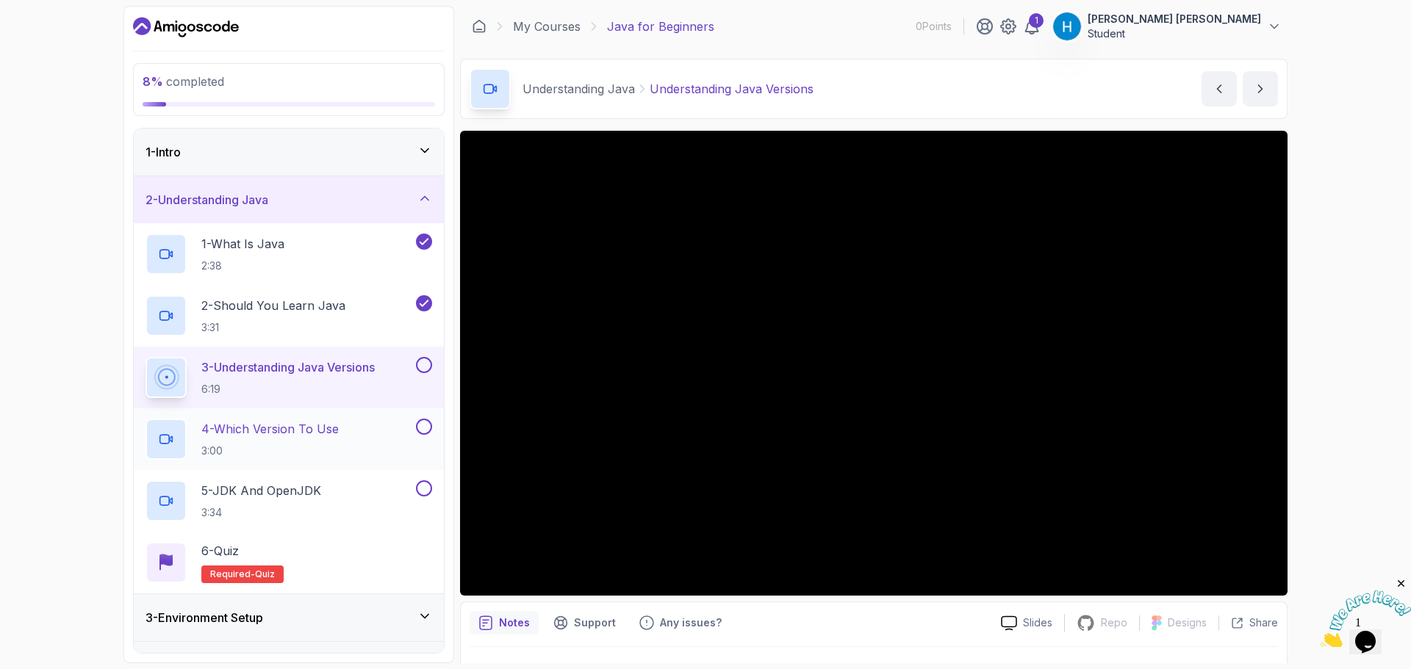
click at [328, 428] on p "4 - Which Version To Use" at bounding box center [269, 429] width 137 height 18
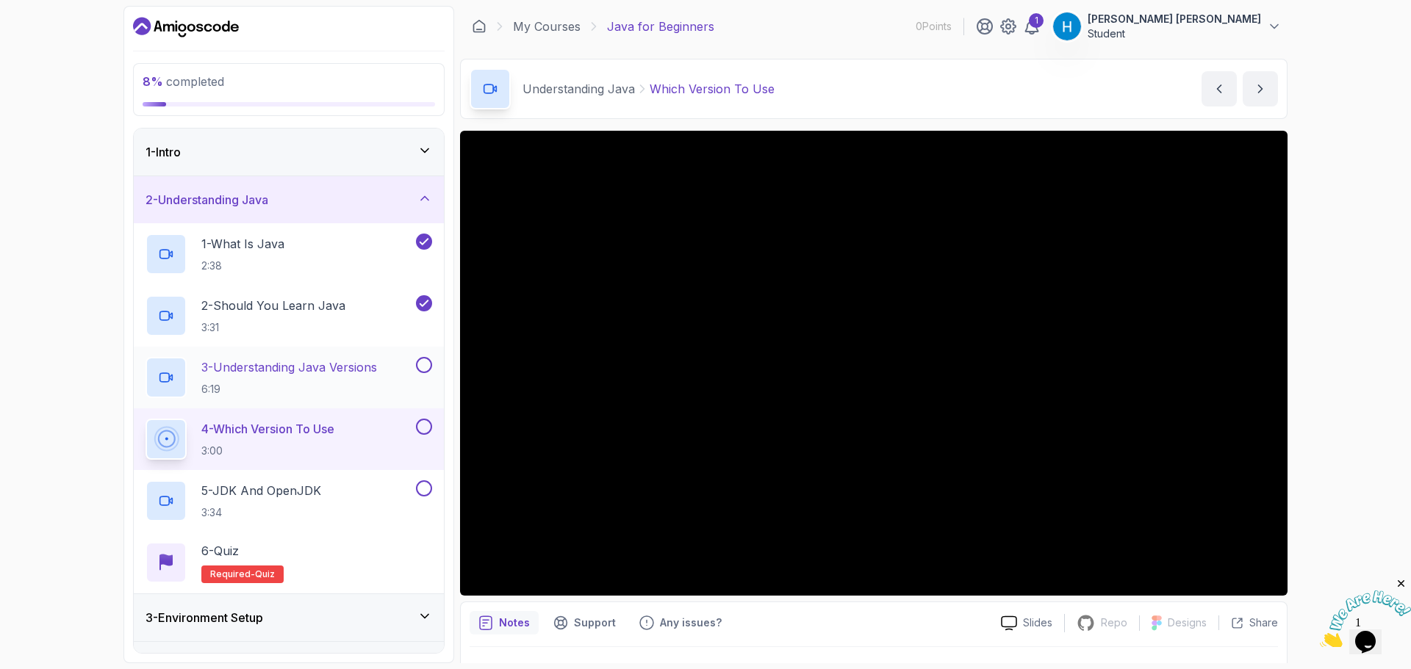
click at [426, 364] on button at bounding box center [424, 365] width 16 height 16
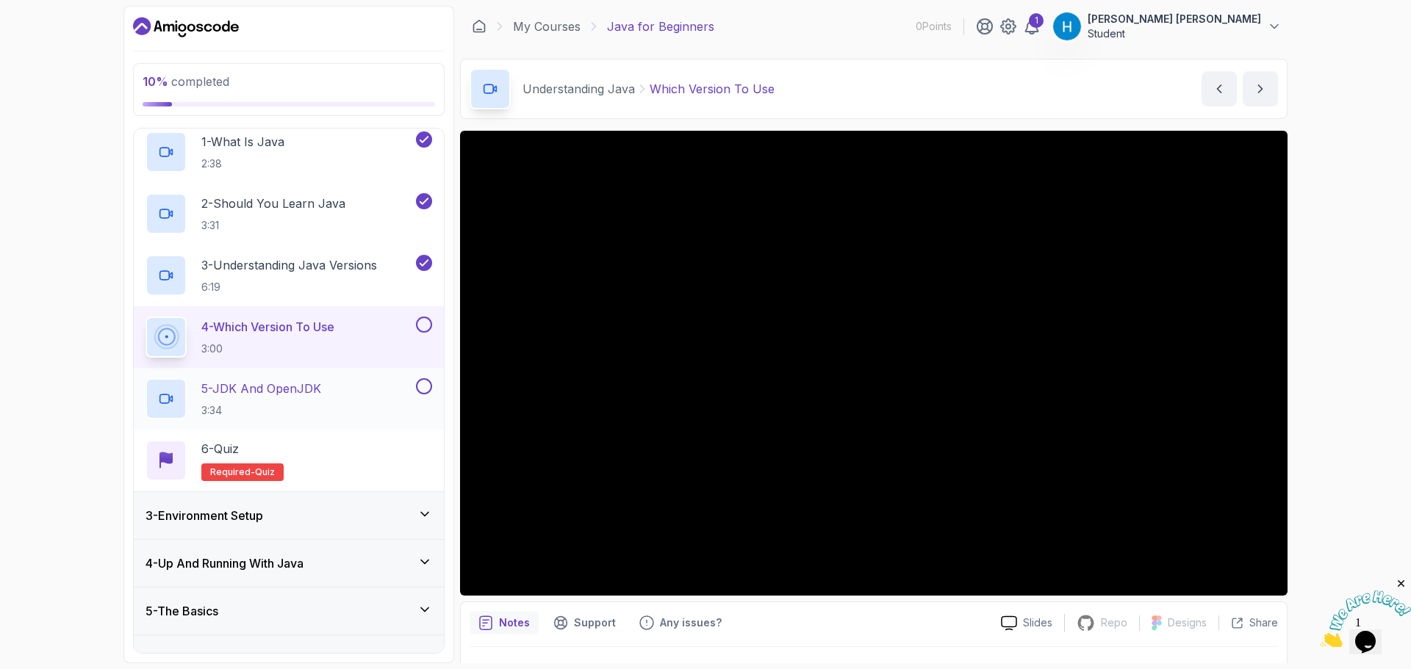
scroll to position [147, 0]
